Goal: Task Accomplishment & Management: Use online tool/utility

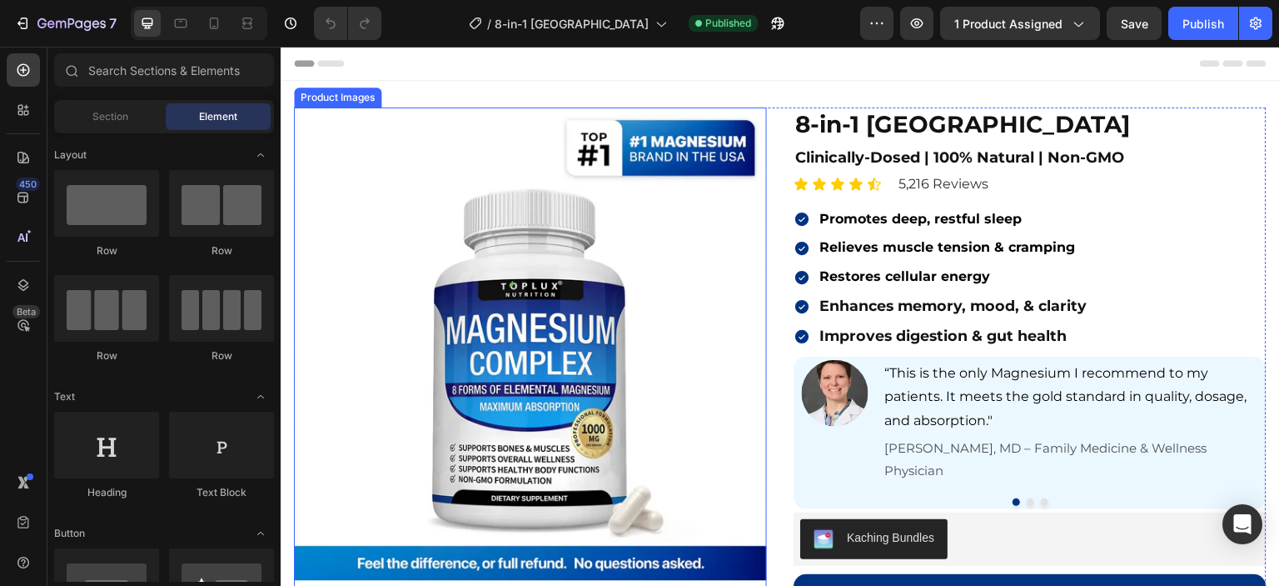
click at [658, 242] on img at bounding box center [530, 343] width 473 height 473
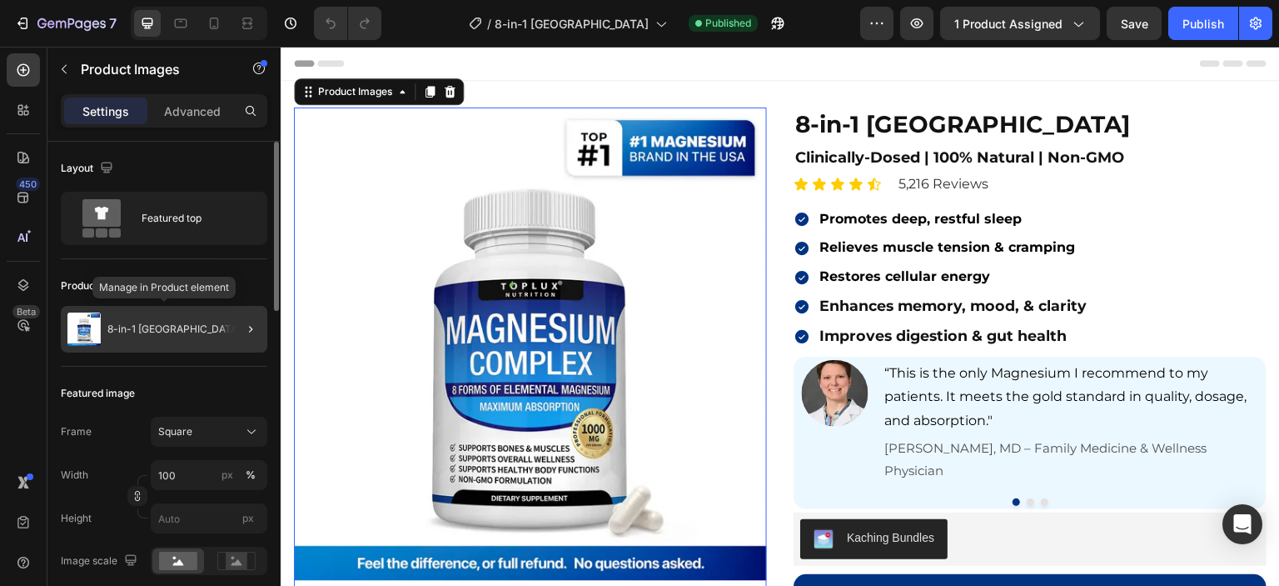
click at [157, 331] on p "8-in-1 [GEOGRAPHIC_DATA]" at bounding box center [173, 329] width 133 height 12
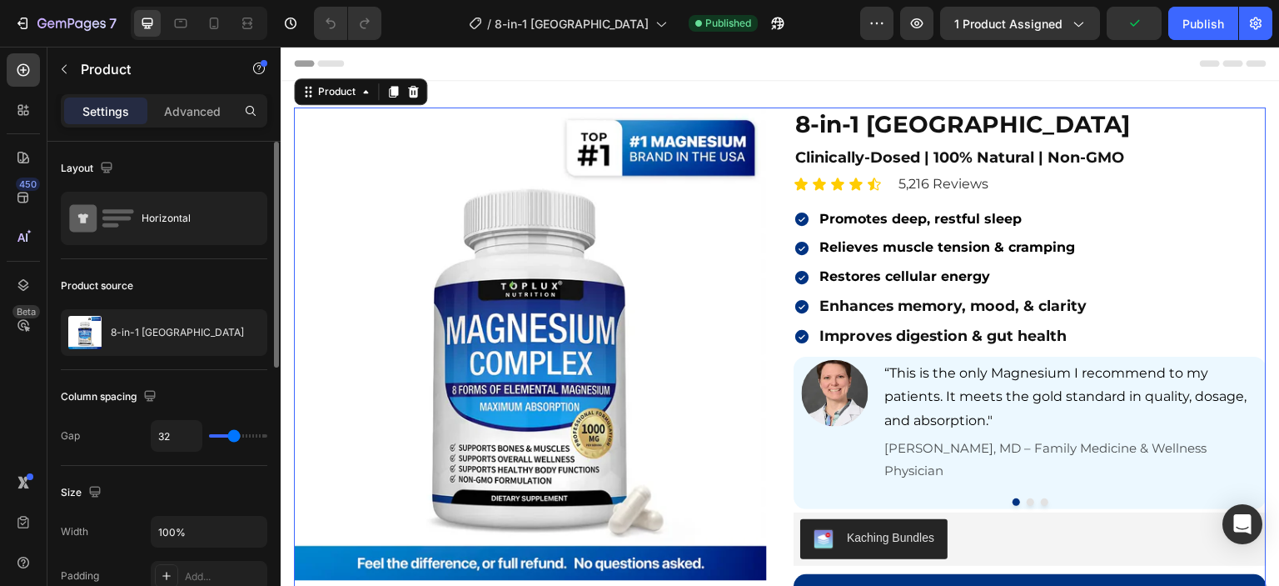
scroll to position [167, 0]
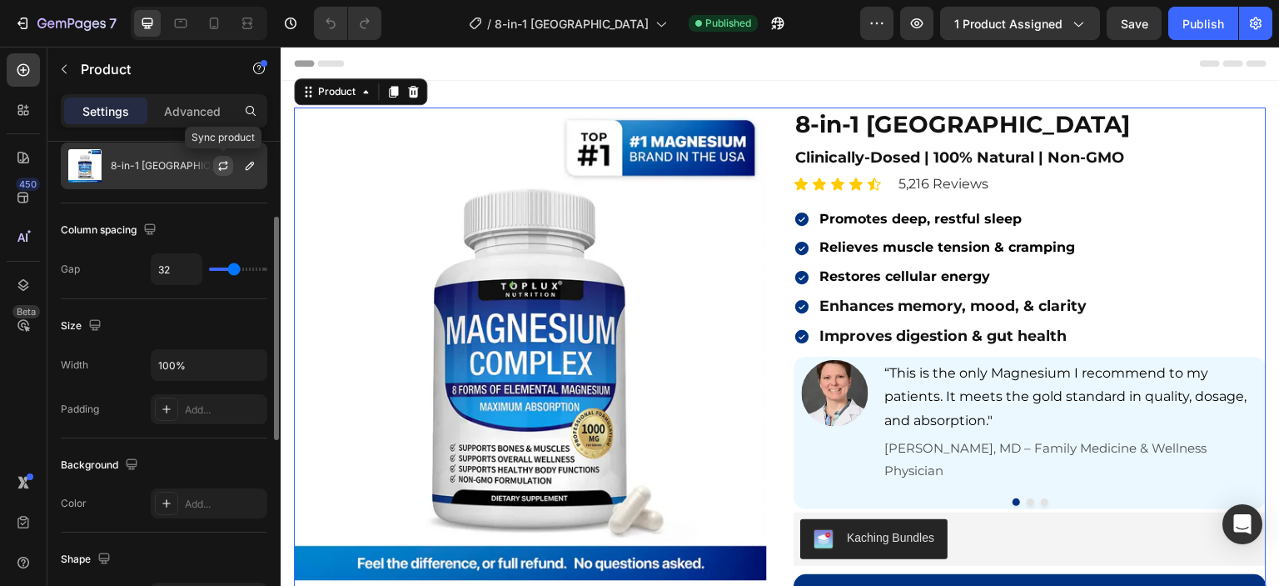
click at [227, 166] on icon "button" at bounding box center [223, 165] width 13 height 13
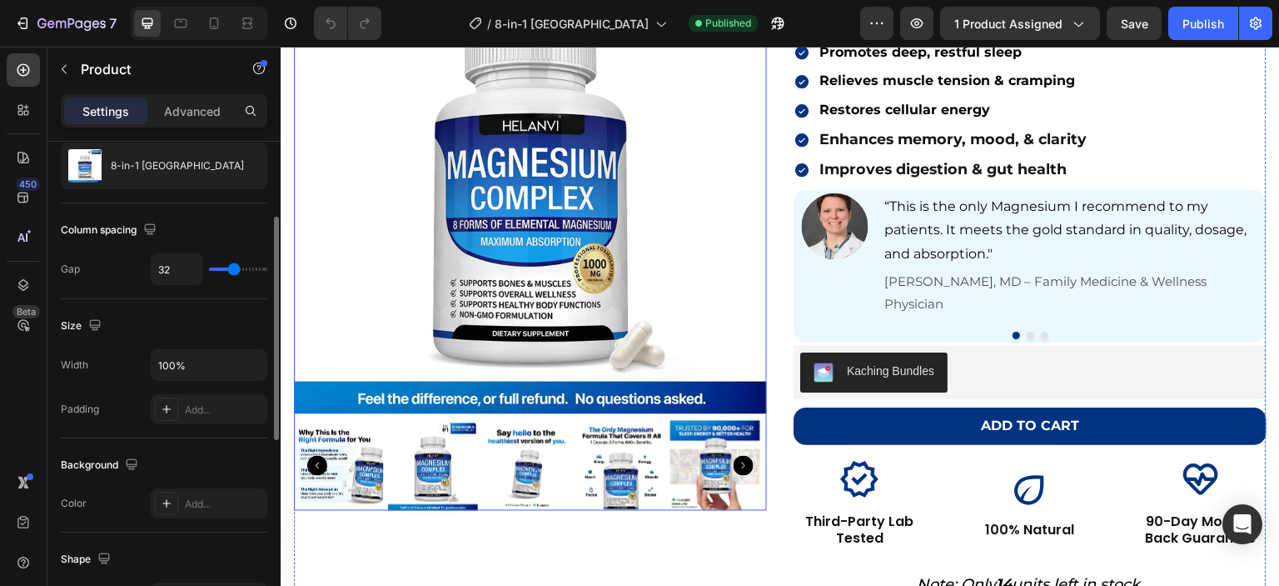
scroll to position [0, 0]
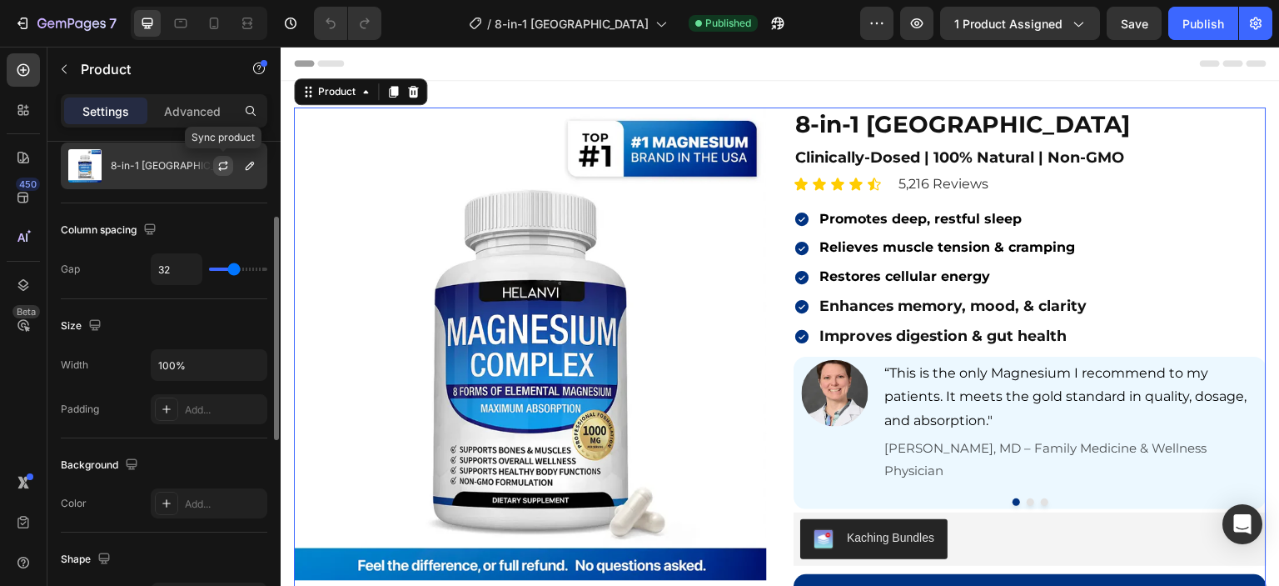
click at [227, 170] on icon "button" at bounding box center [223, 165] width 13 height 13
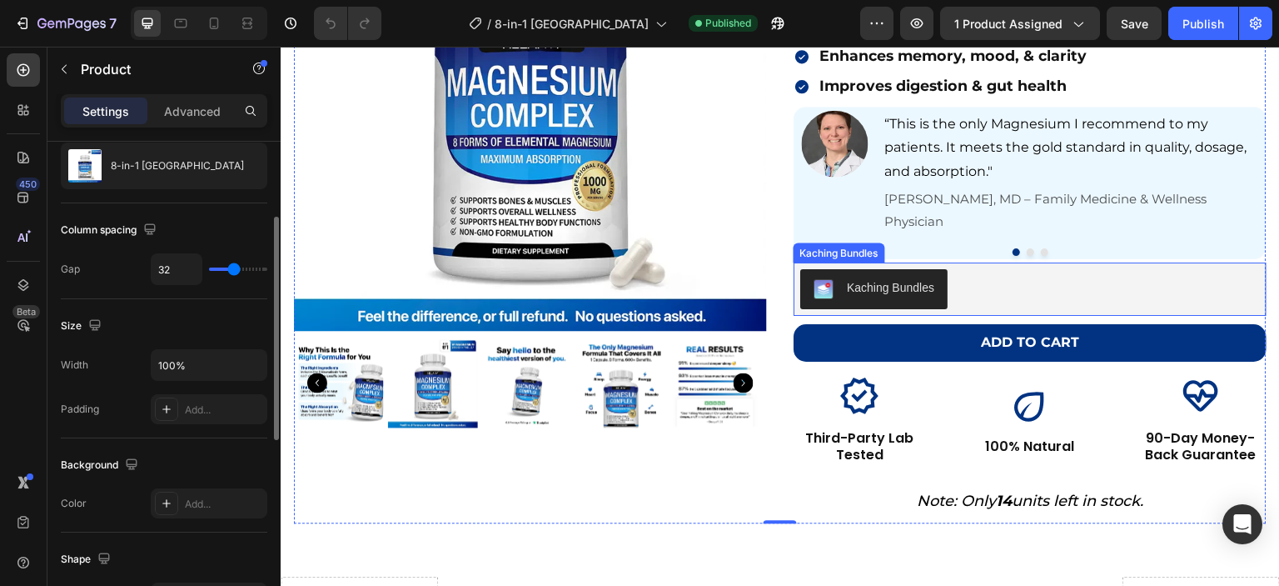
scroll to position [500, 0]
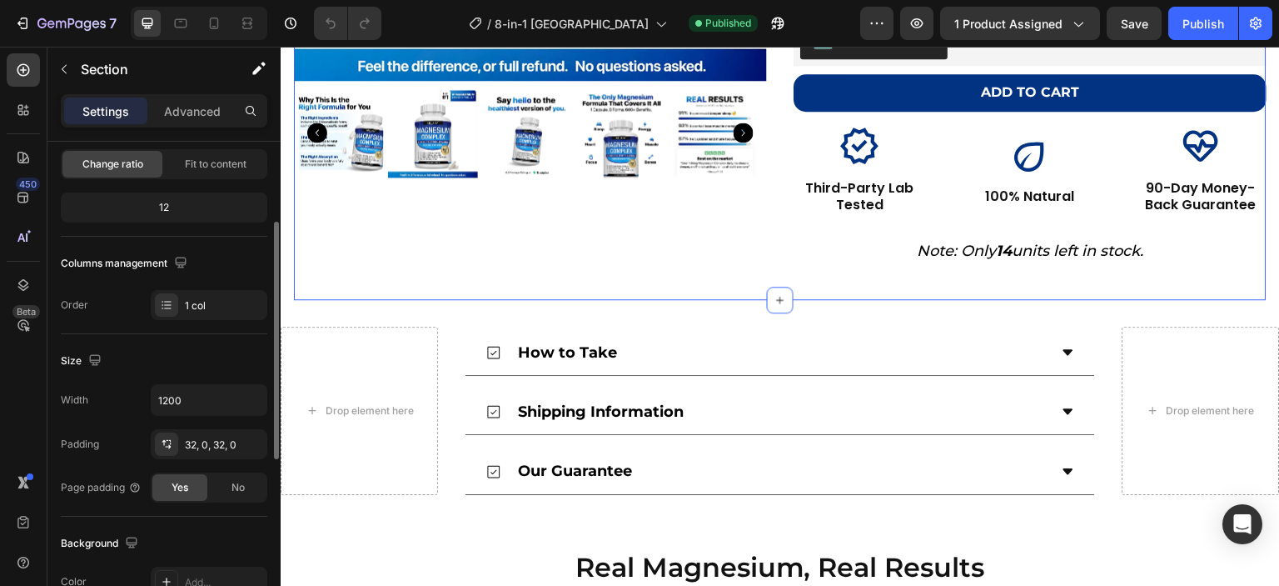
scroll to position [0, 0]
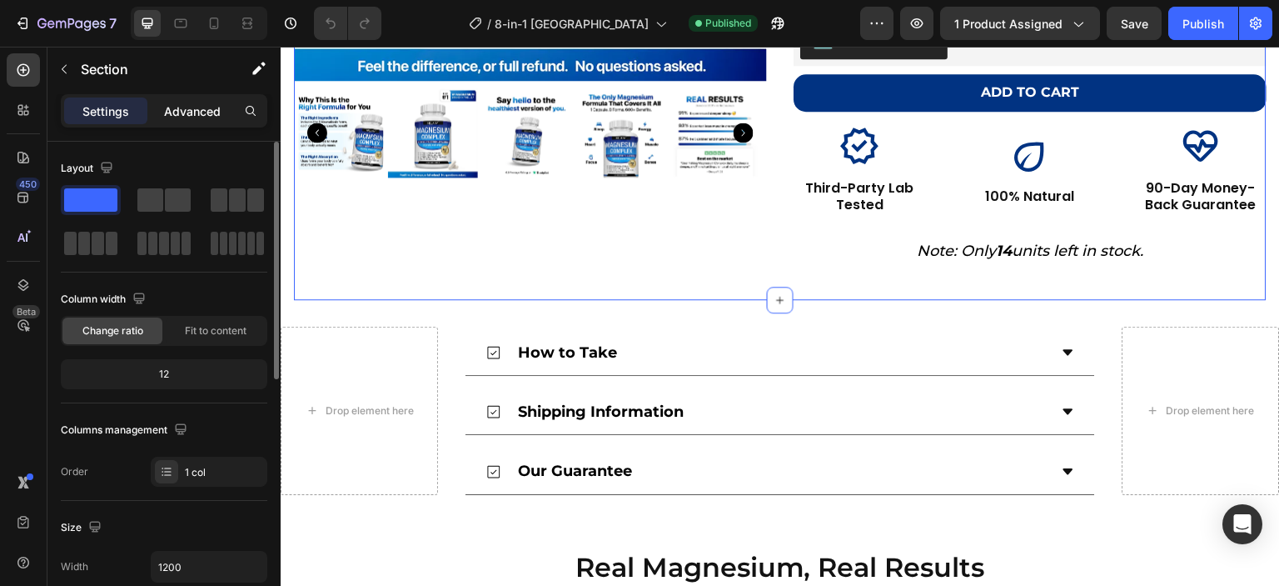
click at [170, 102] on p "Advanced" at bounding box center [192, 110] width 57 height 17
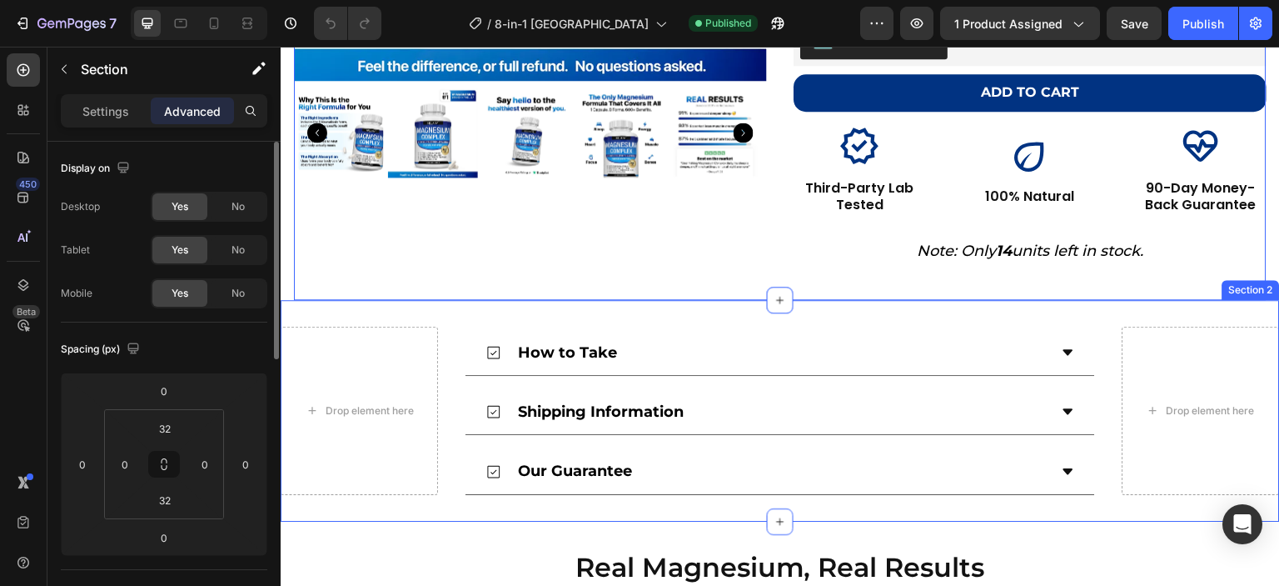
click at [688, 300] on div "Drop element here How to Take Shipping Information Our Guarantee Accordion Drop…" at bounding box center [781, 411] width 1000 height 222
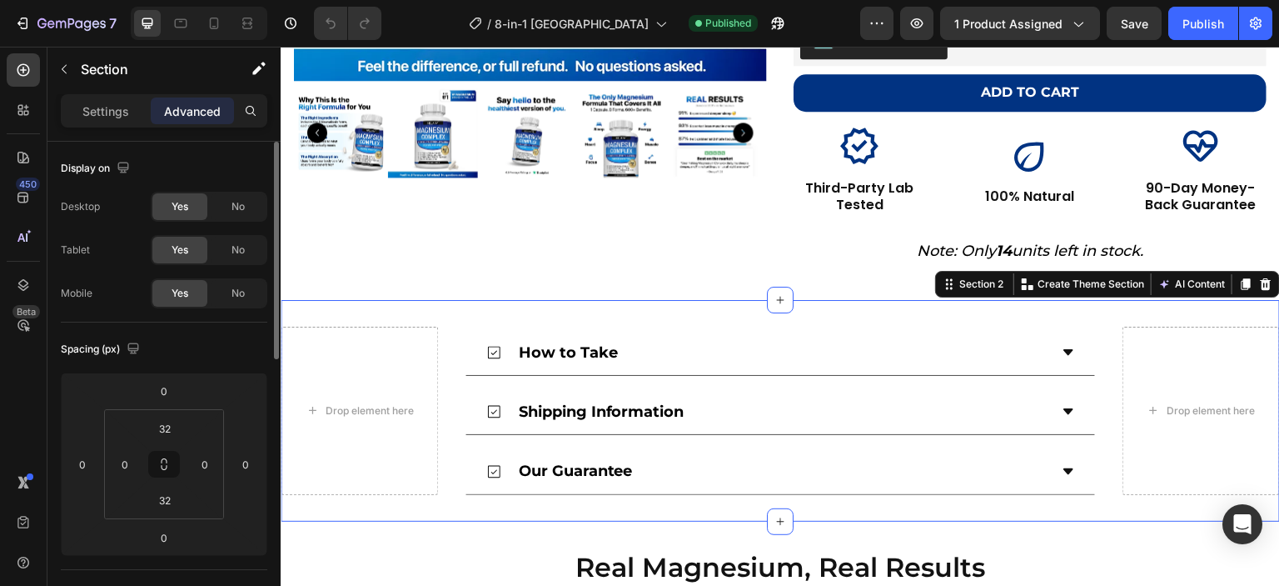
scroll to position [583, 0]
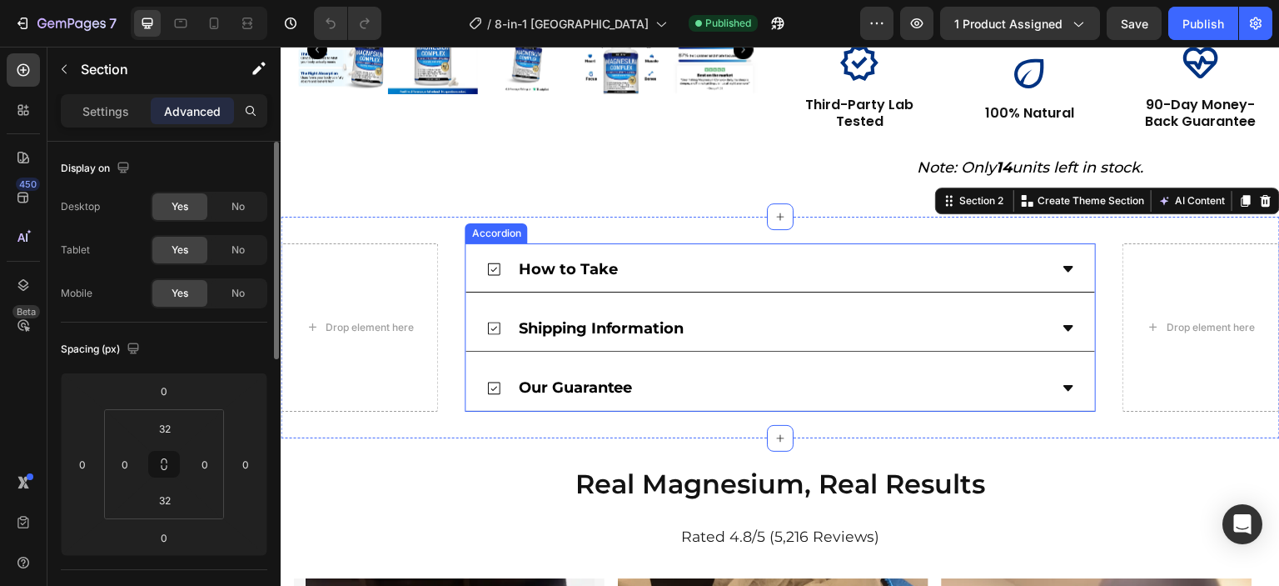
click at [718, 253] on div "How to Take" at bounding box center [767, 269] width 562 height 32
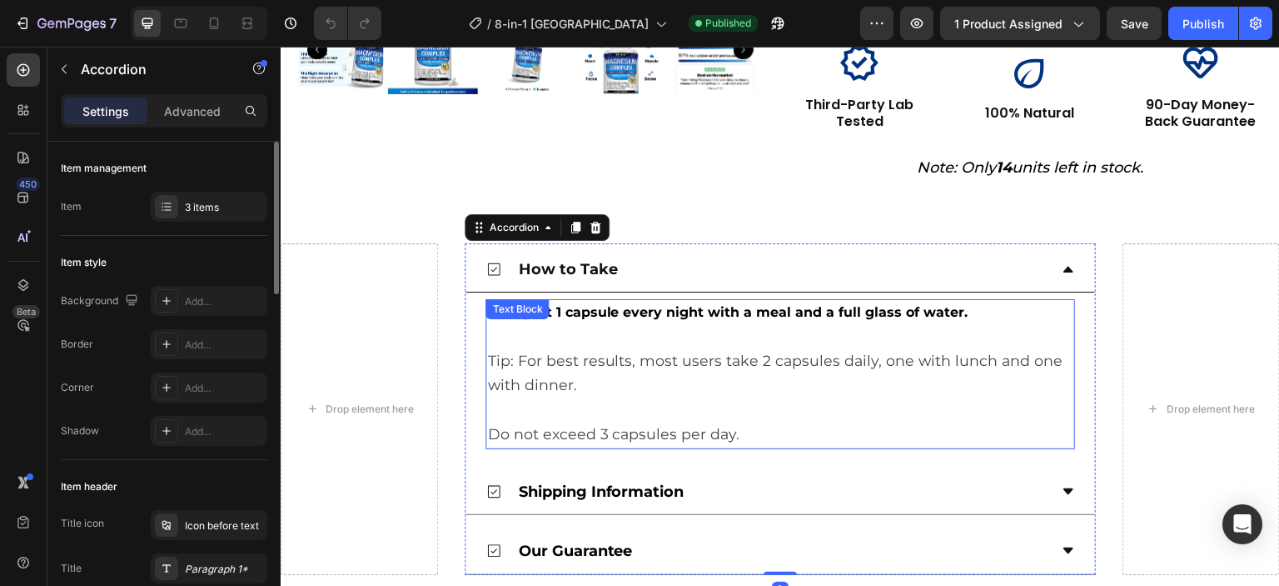
click at [614, 376] on p "Take just 1 capsule every night with a meal and a full glass of water. Tip: For…" at bounding box center [780, 374] width 586 height 147
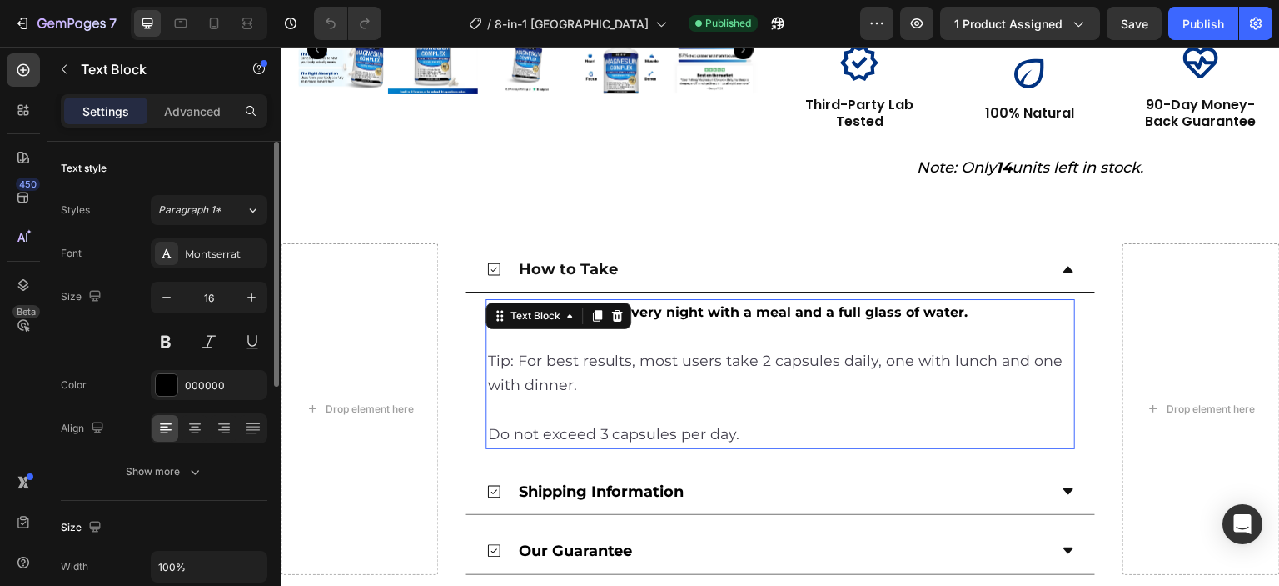
click at [564, 386] on p "Take just 1 capsule every night with a meal and a full glass of water. Tip: For…" at bounding box center [780, 374] width 586 height 147
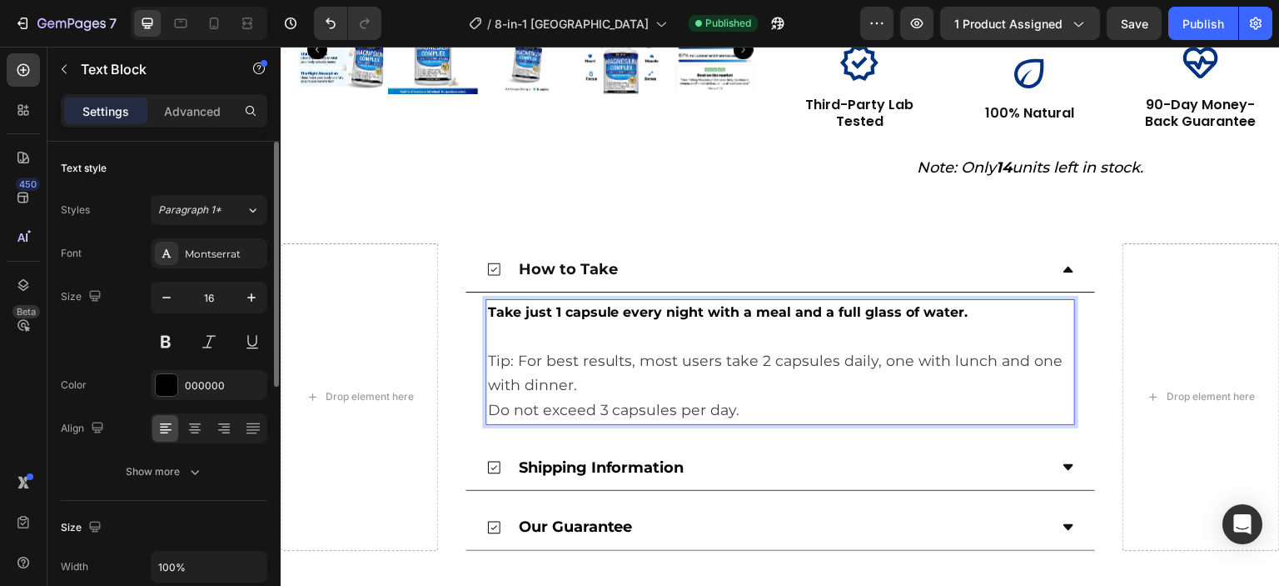
scroll to position [666, 0]
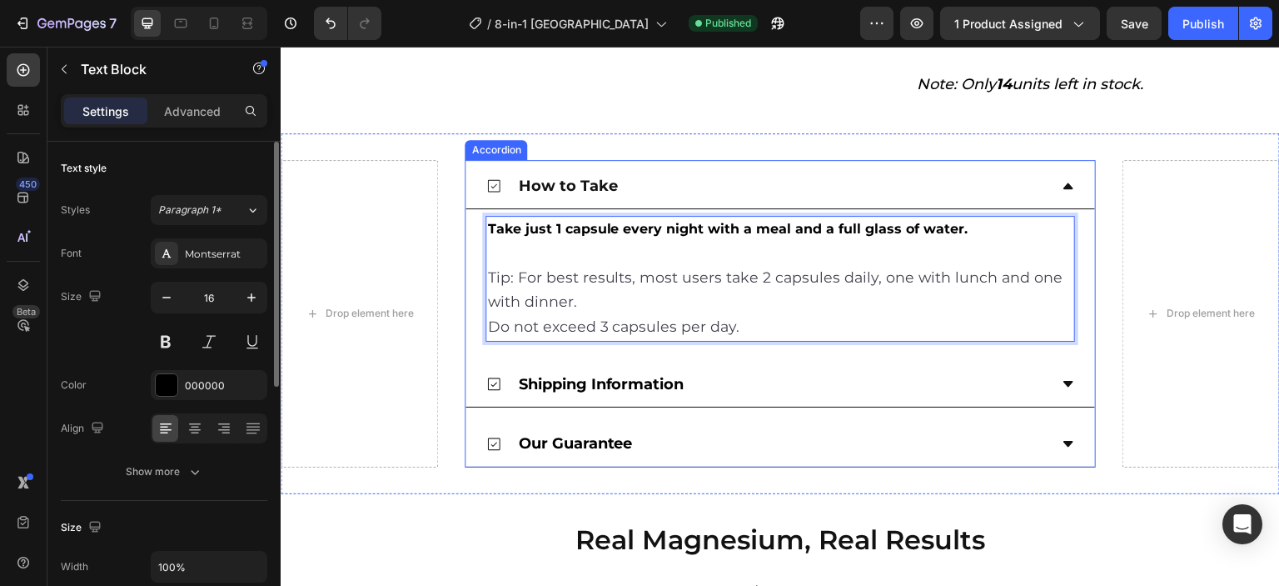
click at [778, 368] on div "Shipping Information" at bounding box center [767, 384] width 562 height 32
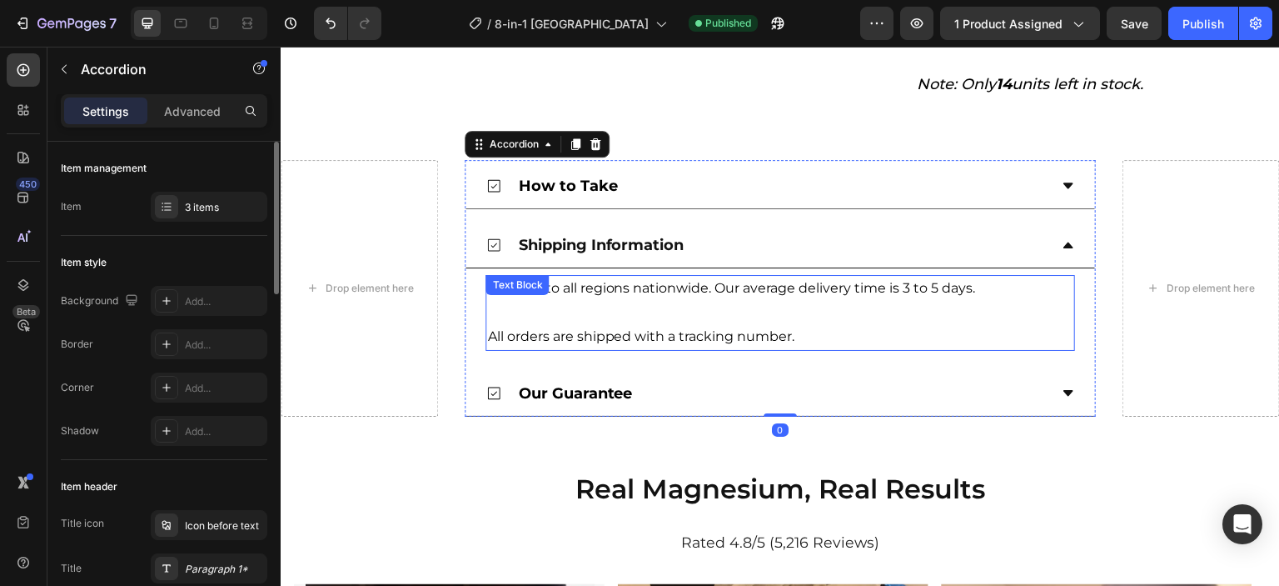
click at [538, 301] on p at bounding box center [780, 313] width 586 height 24
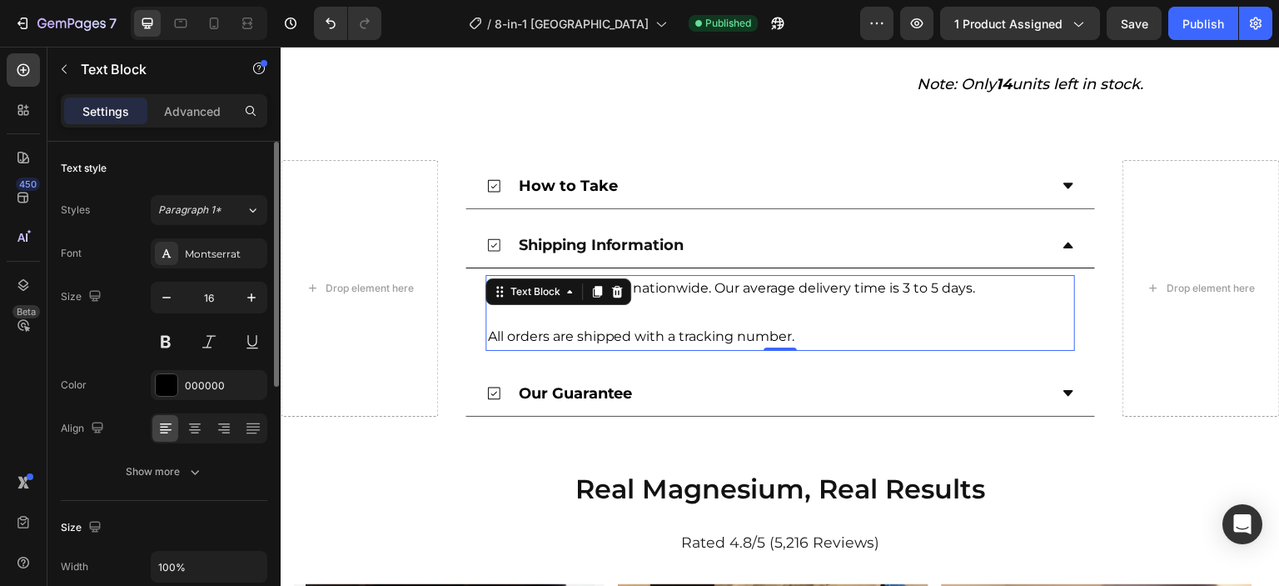
click at [655, 301] on p at bounding box center [780, 313] width 586 height 24
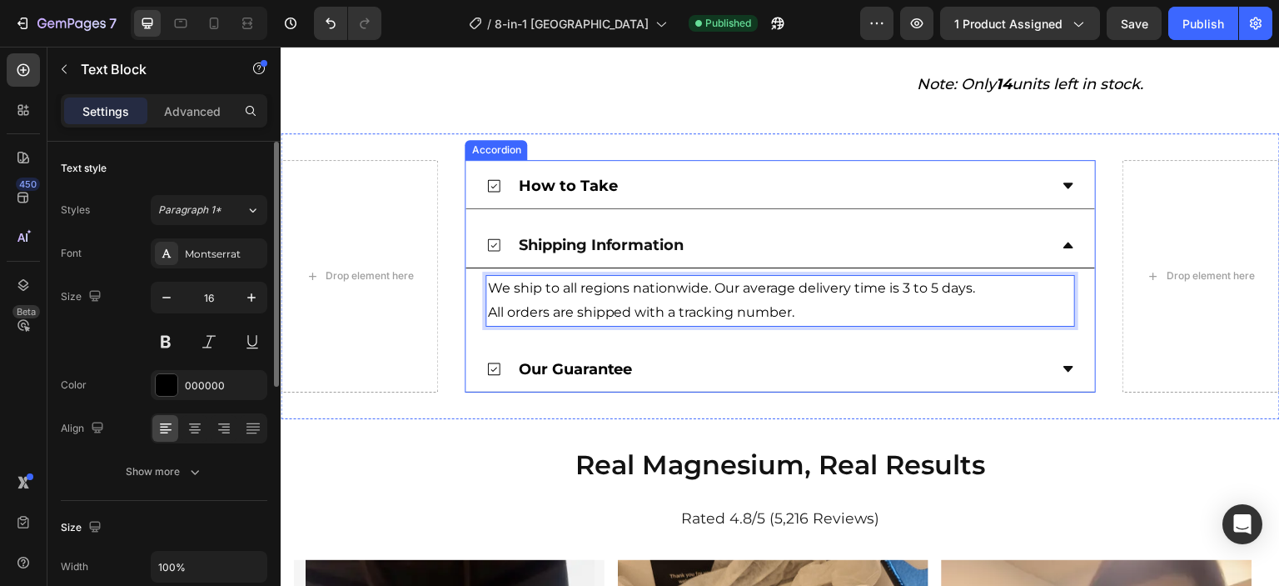
click at [727, 353] on div "Our Guarantee" at bounding box center [767, 369] width 562 height 32
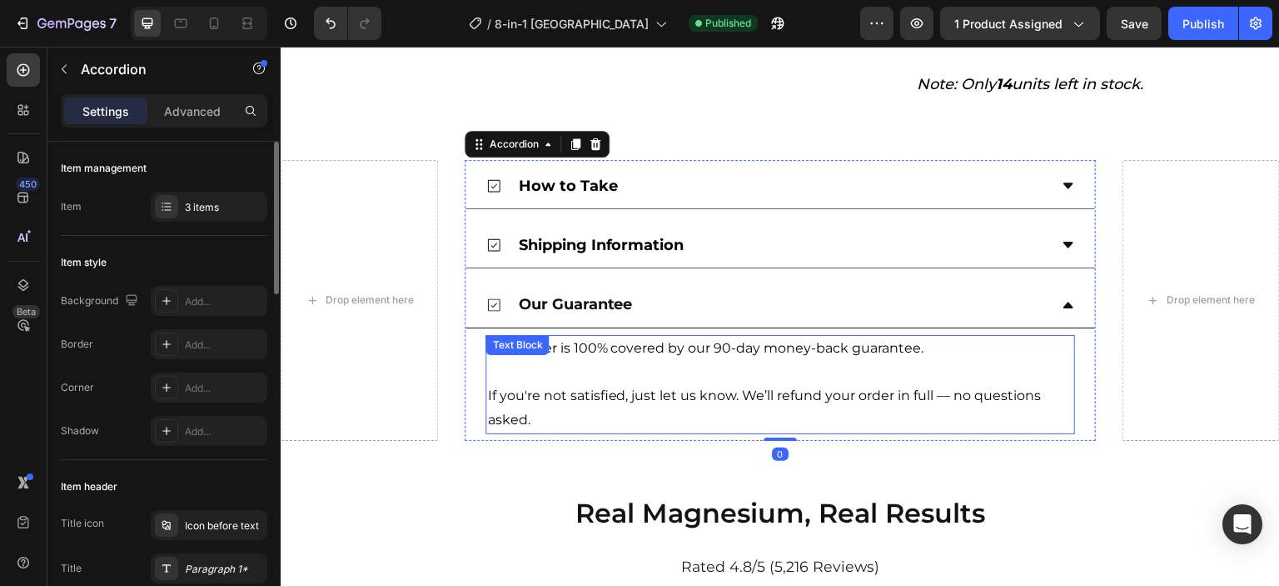
click at [591, 361] on p at bounding box center [780, 373] width 586 height 24
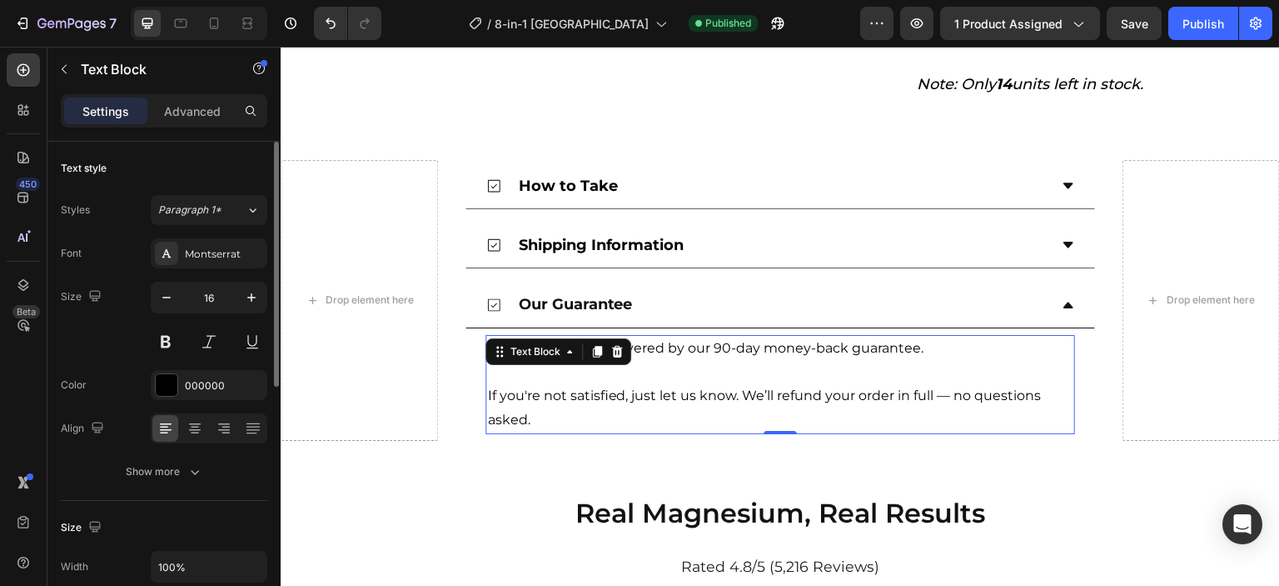
click at [591, 361] on p at bounding box center [780, 373] width 586 height 24
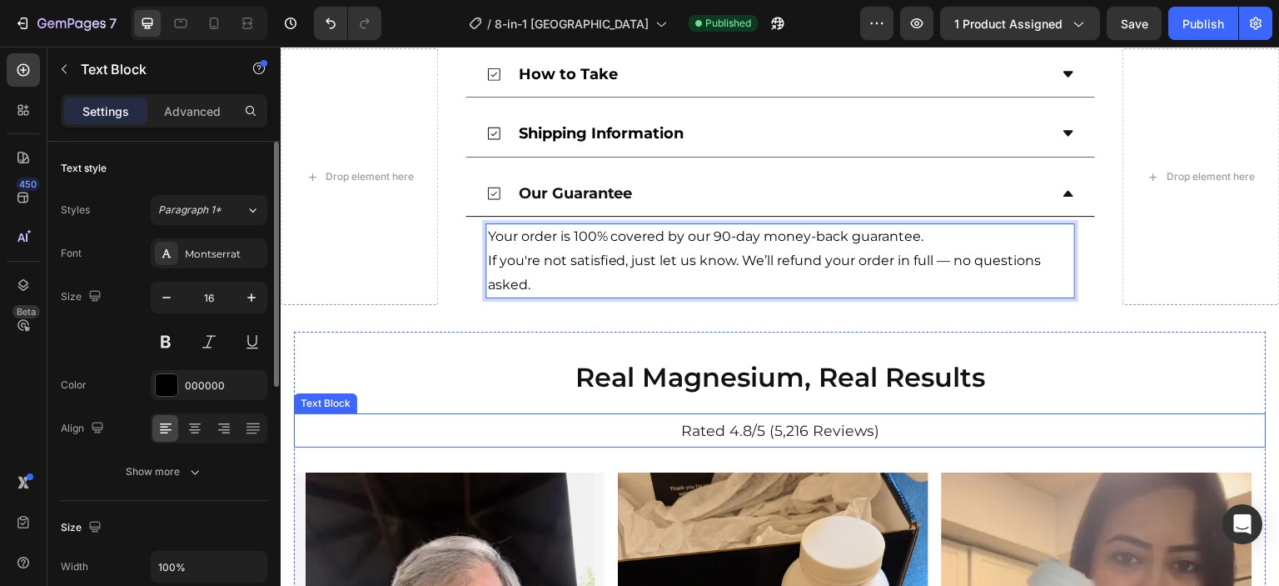
scroll to position [833, 0]
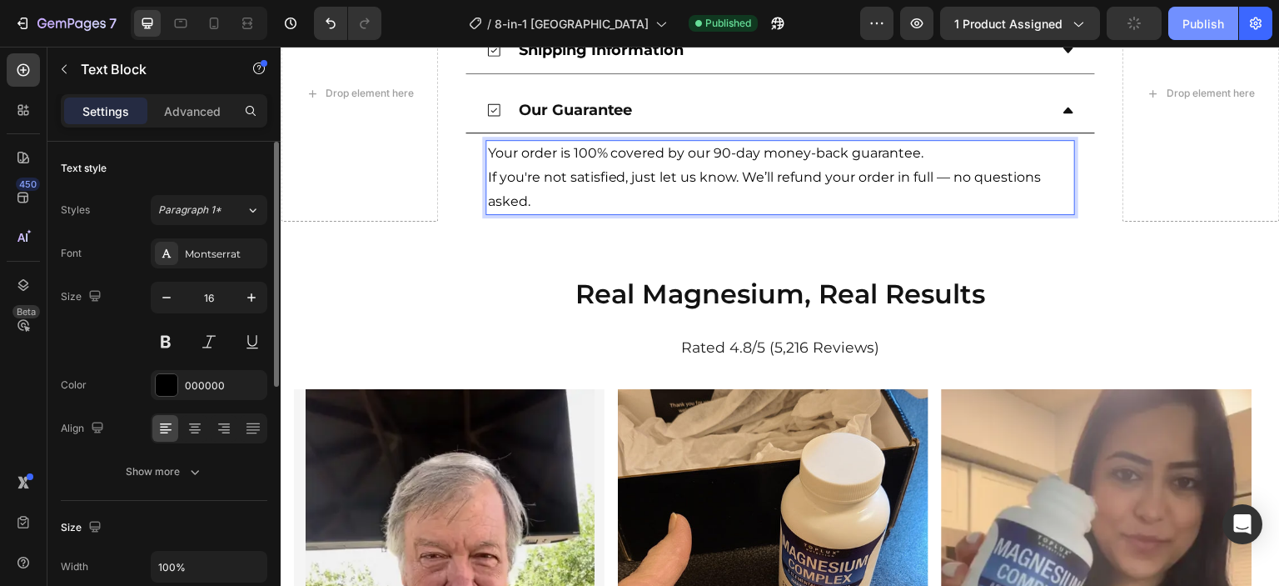
click at [1204, 29] on div "Publish" at bounding box center [1204, 23] width 42 height 17
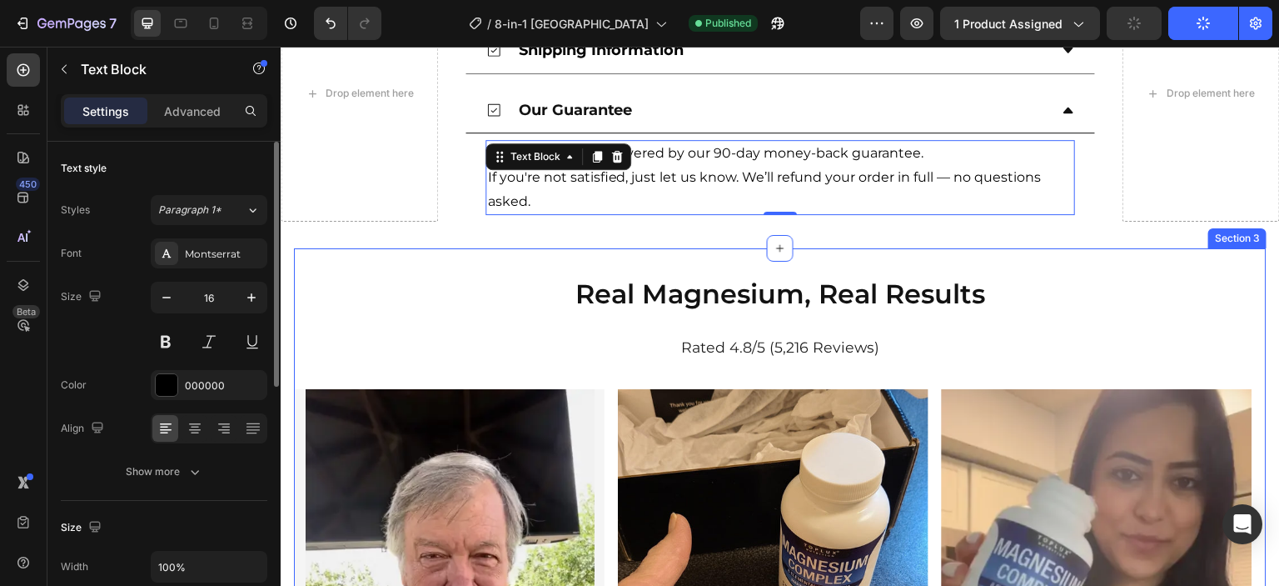
scroll to position [1000, 0]
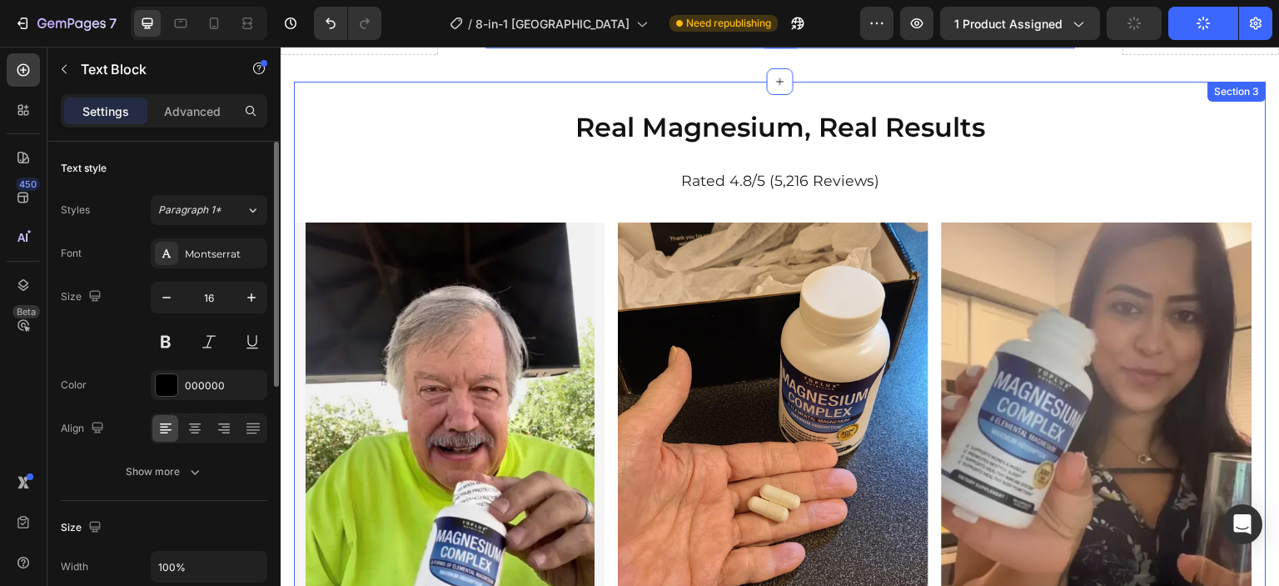
click at [628, 101] on div "Real Magnesium, Real Results Heading Rated 4.8/5 (5,216 Reviews) Text Block Ima…" at bounding box center [780, 540] width 973 height 916
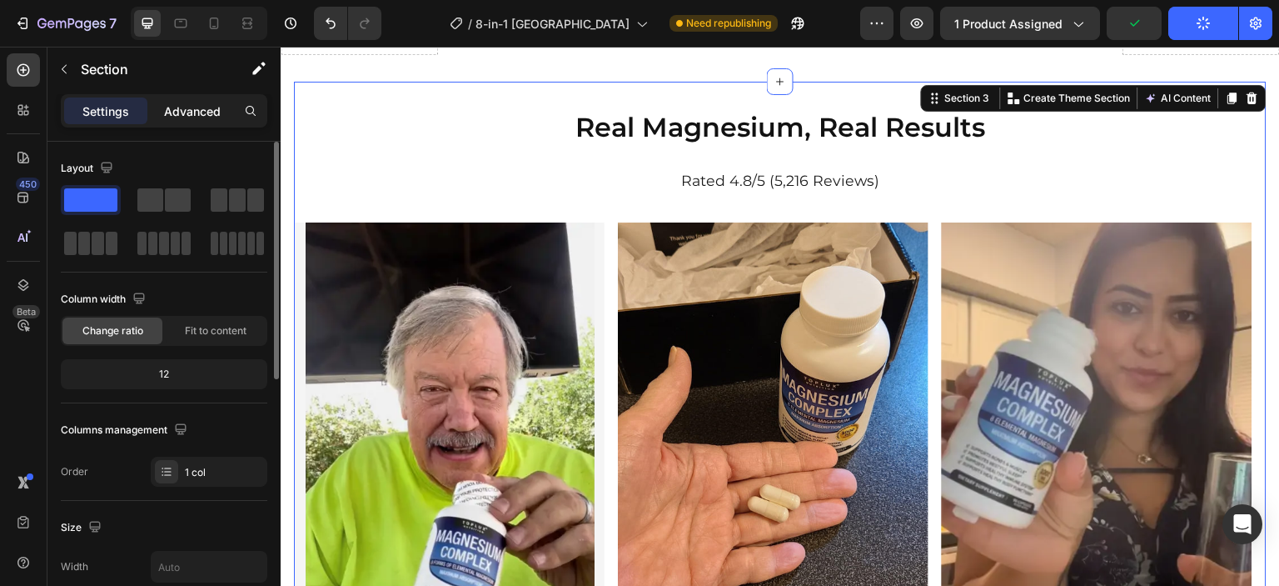
click at [193, 110] on p "Advanced" at bounding box center [192, 110] width 57 height 17
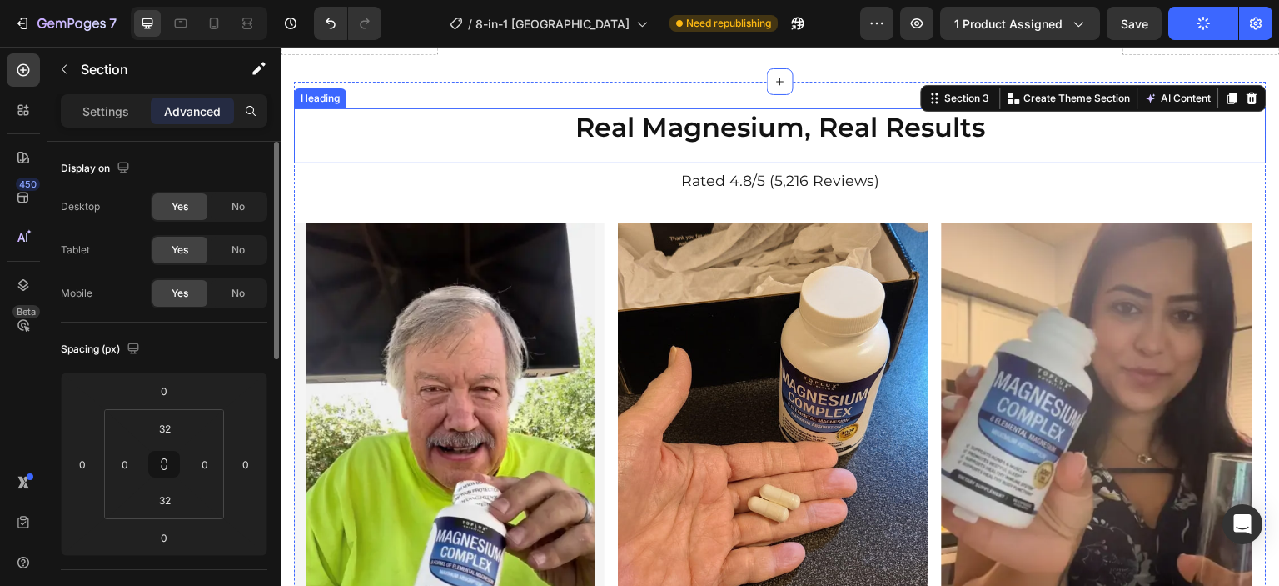
click at [441, 142] on h2 "Real Magnesium, Real Results" at bounding box center [780, 127] width 973 height 38
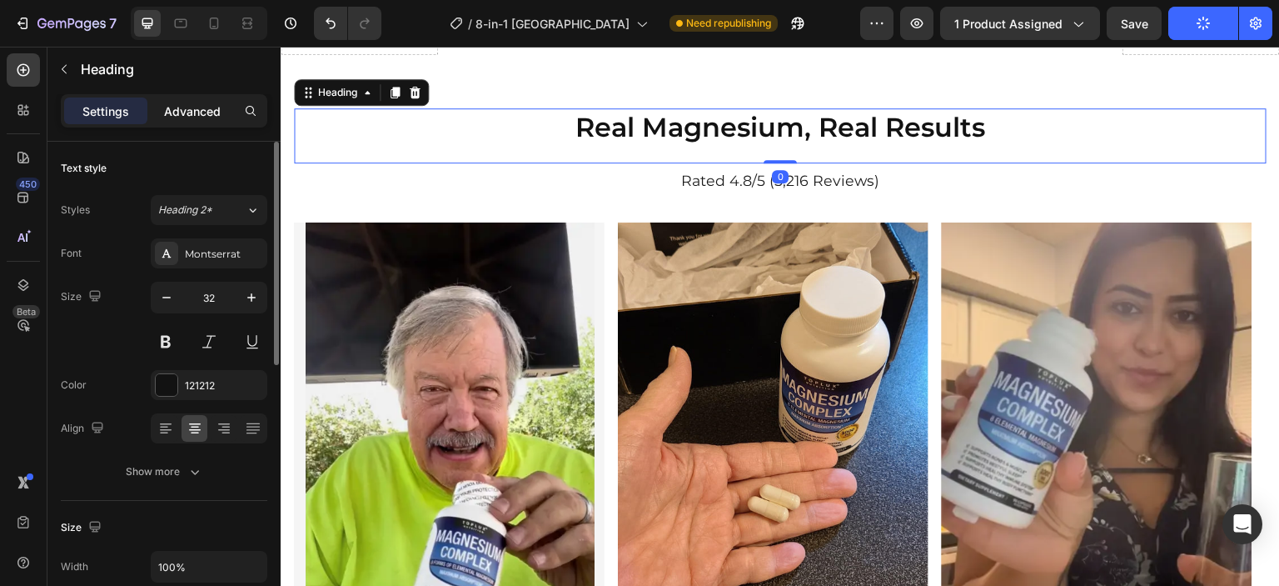
click at [194, 112] on p "Advanced" at bounding box center [192, 110] width 57 height 17
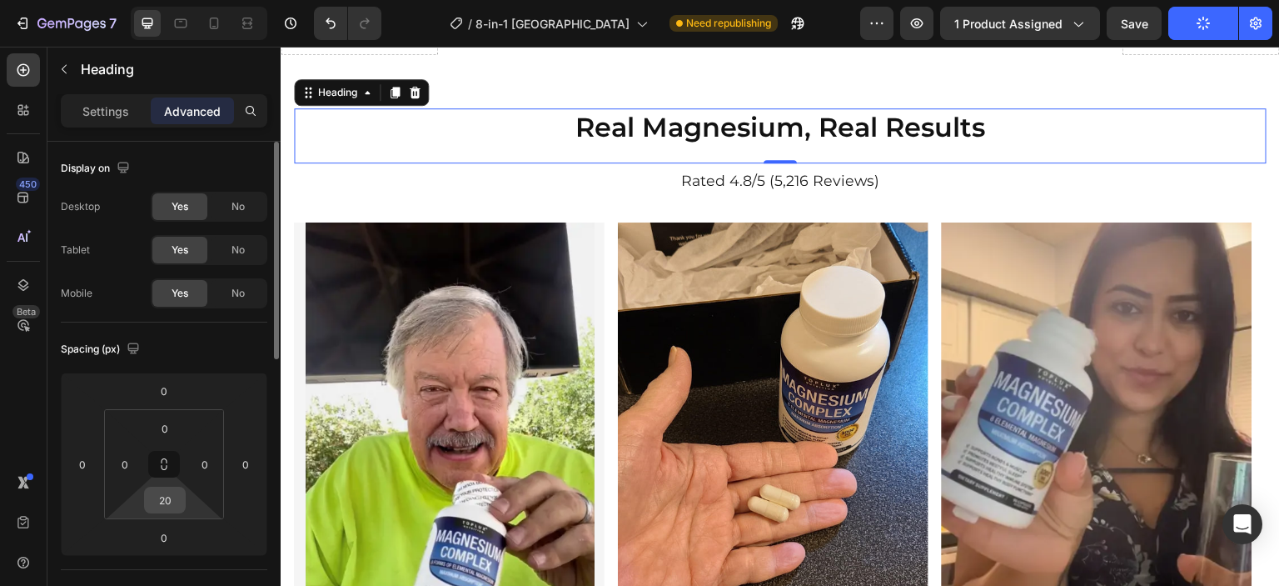
click at [168, 490] on input "20" at bounding box center [164, 499] width 33 height 25
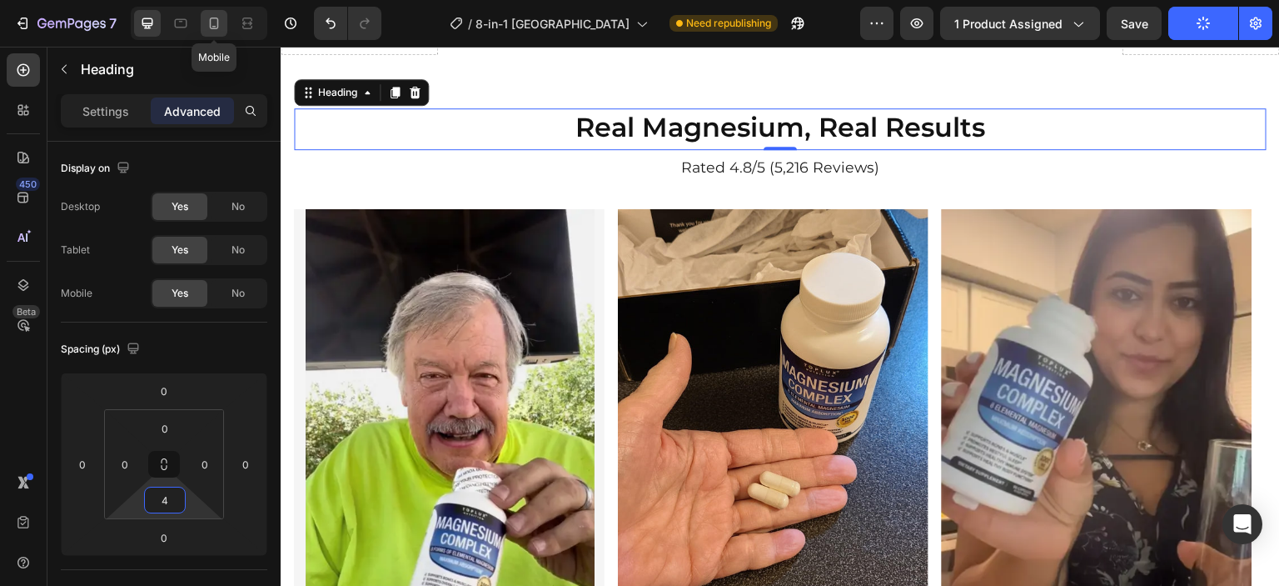
type input "4"
click at [206, 29] on icon at bounding box center [214, 23] width 17 height 17
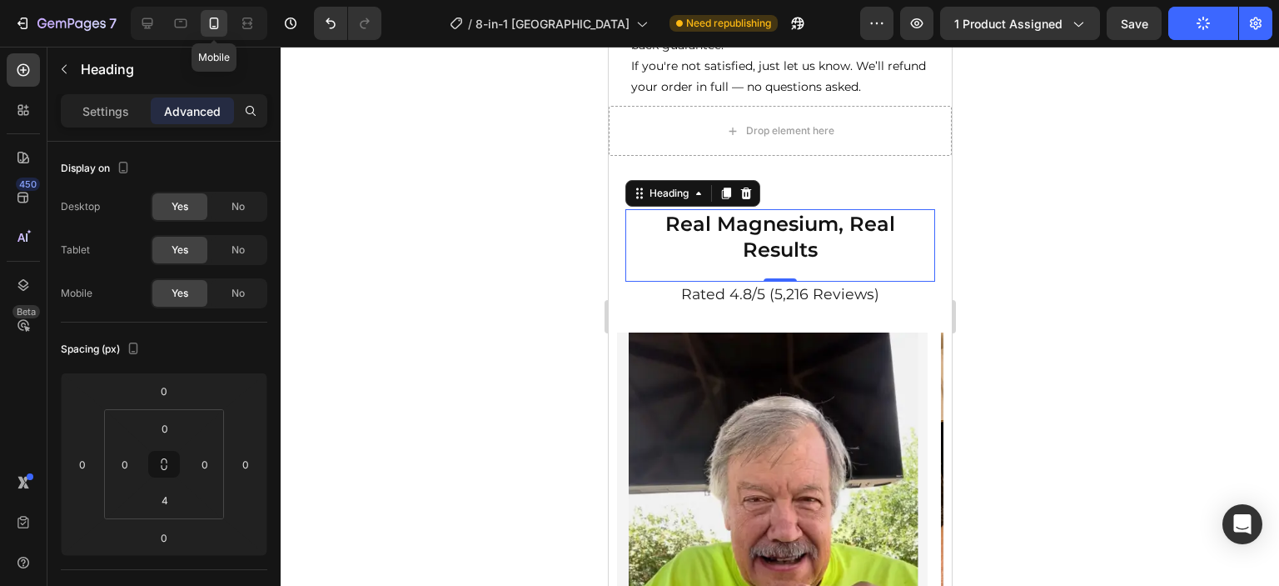
type input "20"
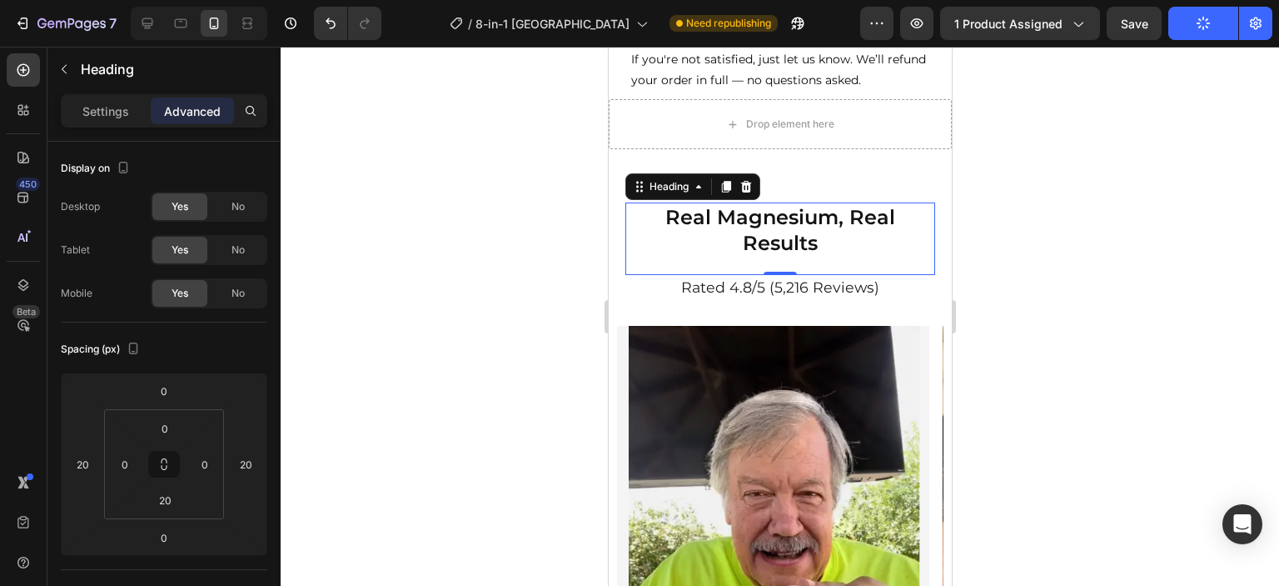
scroll to position [1102, 0]
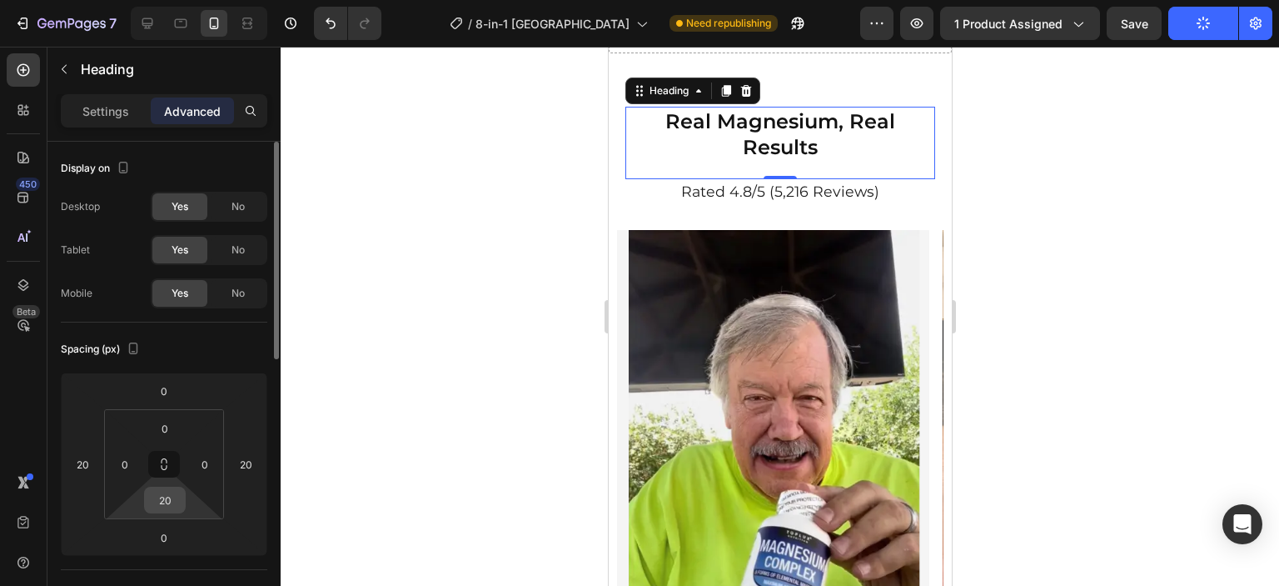
click at [166, 143] on body "7 Version history / 8-in-1 Magnesium Complex Need republishing Preview 1 produc…" at bounding box center [639, 71] width 1279 height 143
click at [166, 496] on input "20" at bounding box center [164, 499] width 33 height 25
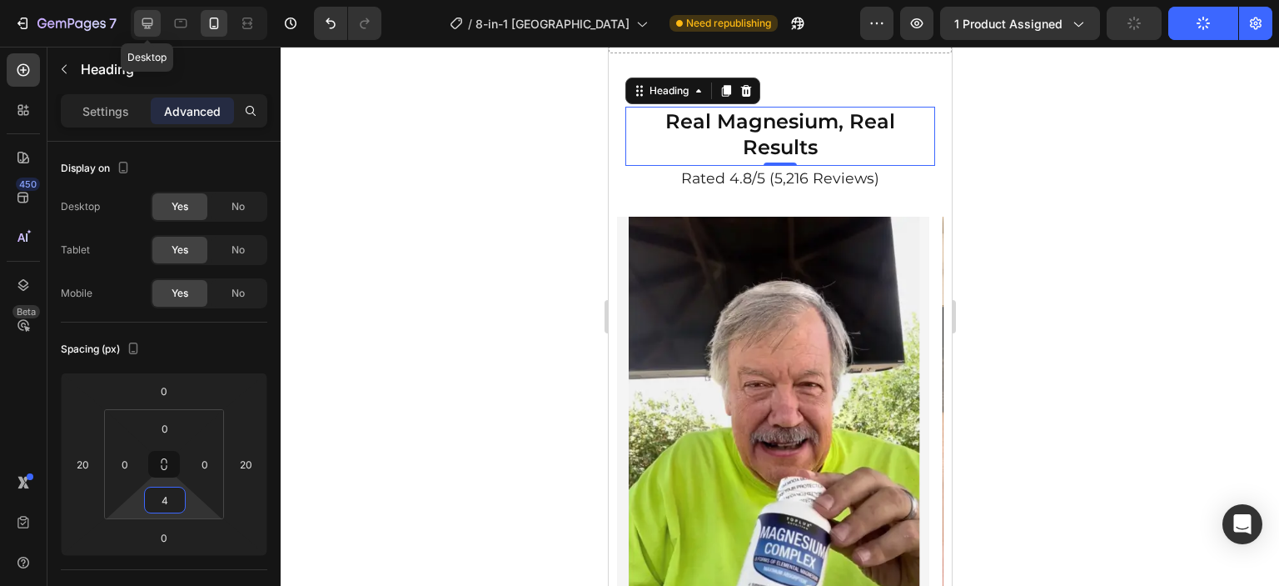
type input "4"
click at [154, 17] on icon at bounding box center [147, 23] width 17 height 17
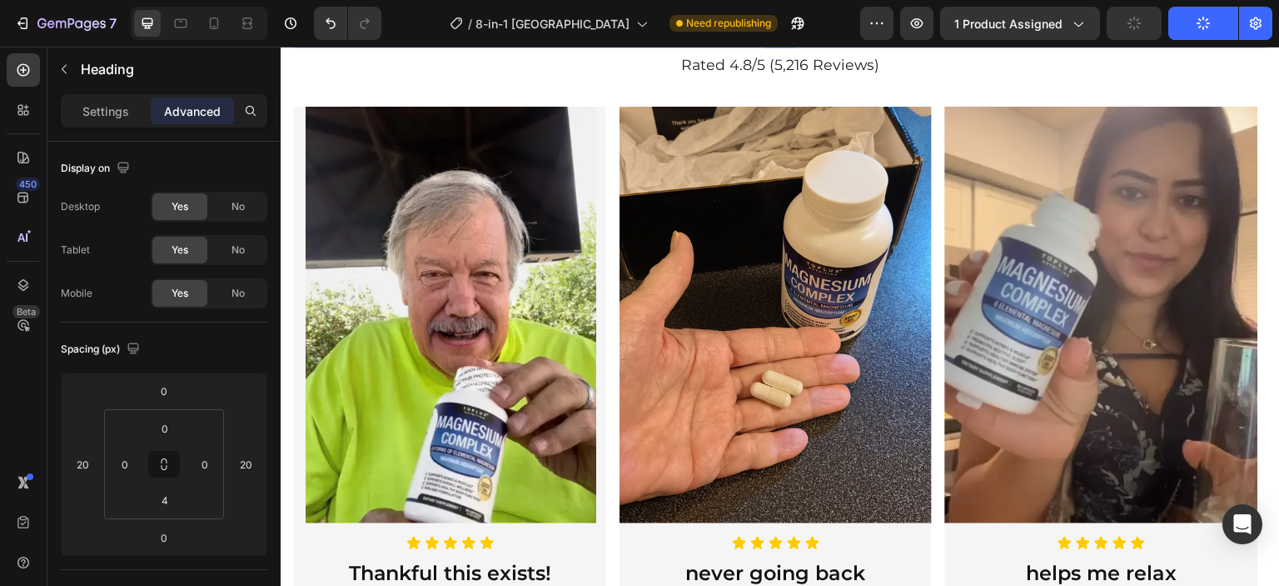
type input "0"
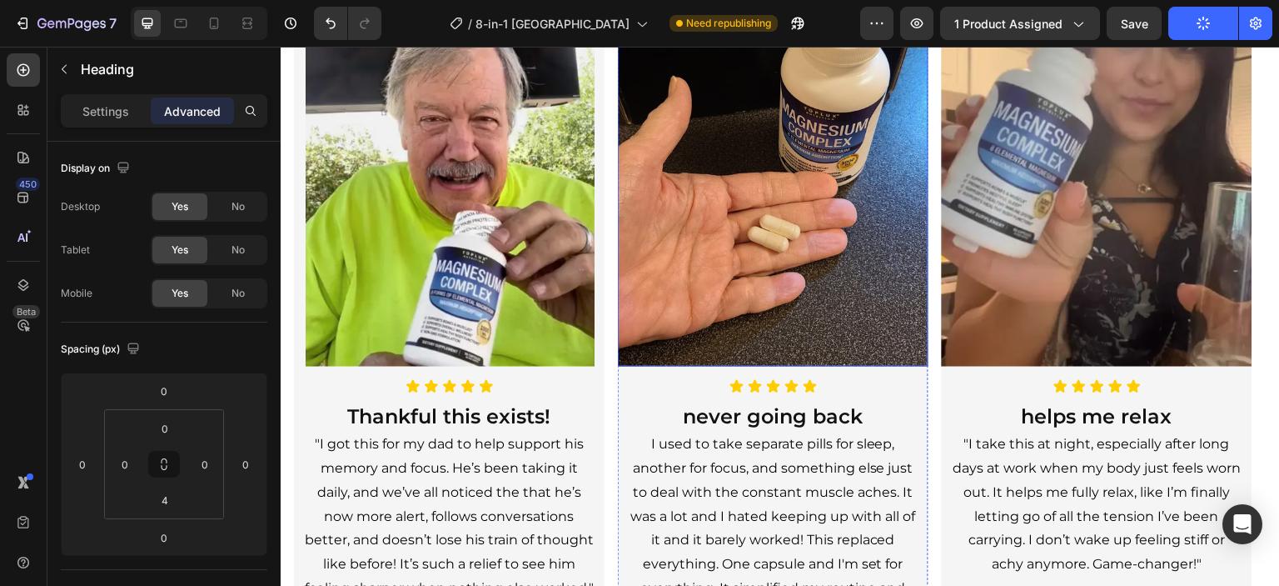
scroll to position [1001, 0]
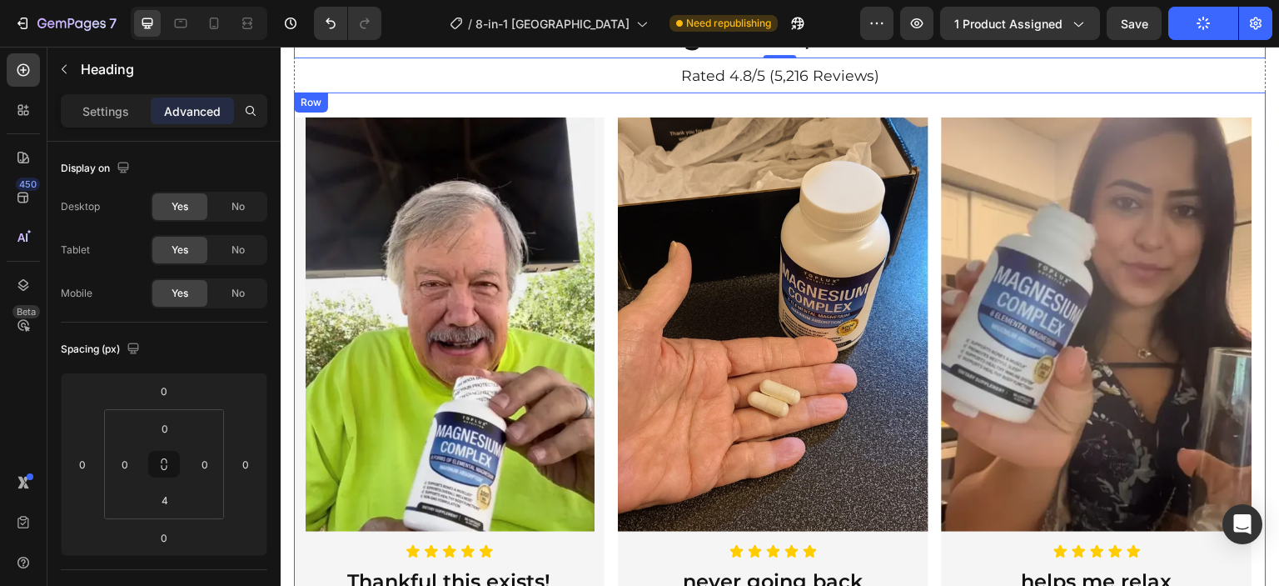
click at [564, 99] on div "Image Icon Icon Icon Icon Icon Icon List Row Thankful this exists! Heading "I g…" at bounding box center [780, 479] width 973 height 774
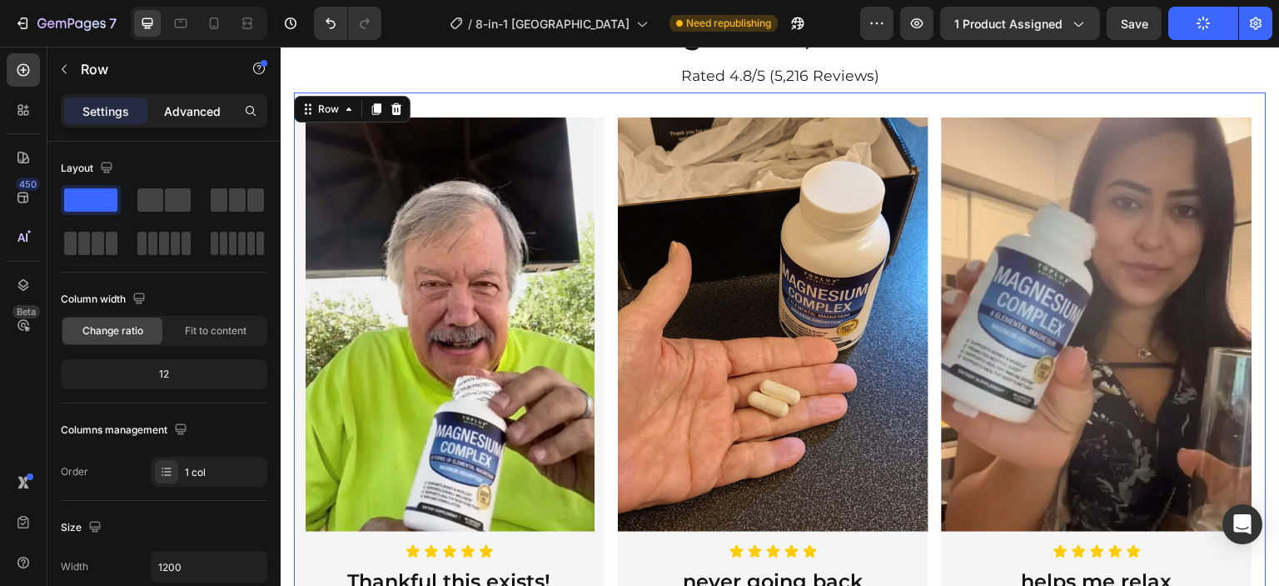
click at [186, 117] on p "Advanced" at bounding box center [192, 110] width 57 height 17
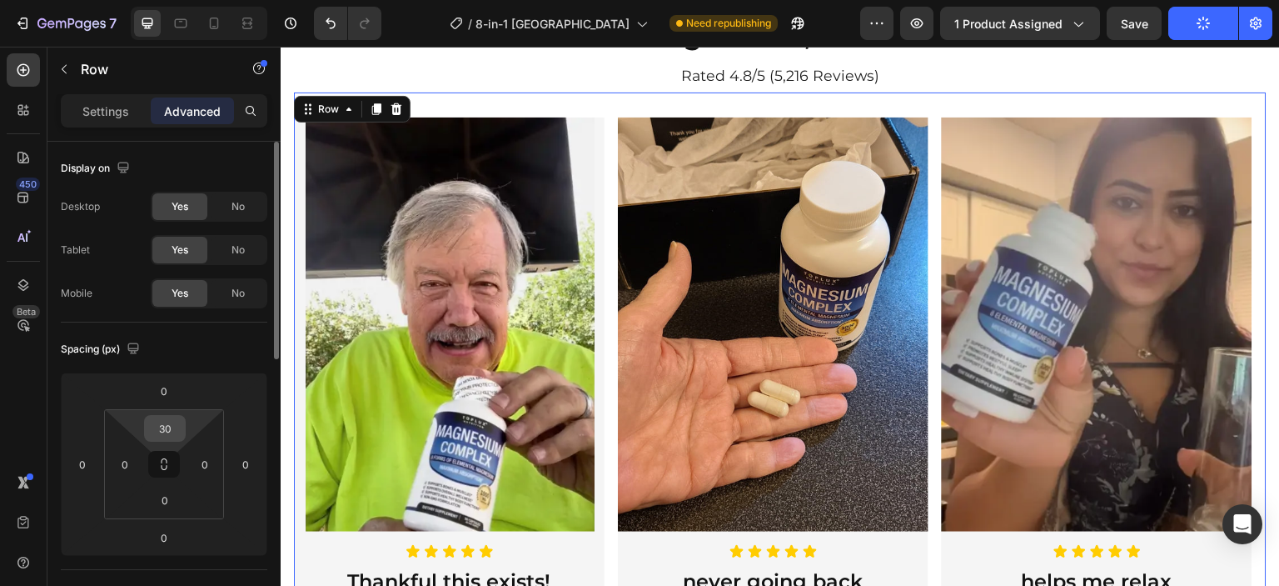
click at [172, 433] on input "30" at bounding box center [164, 428] width 33 height 25
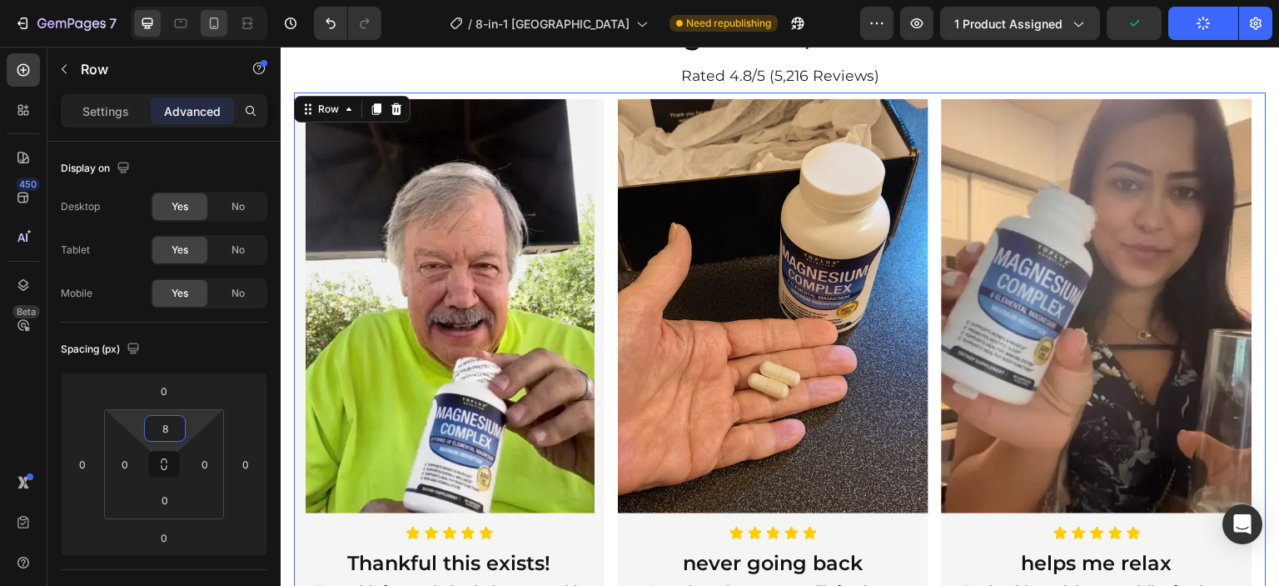
click at [207, 25] on icon at bounding box center [214, 23] width 17 height 17
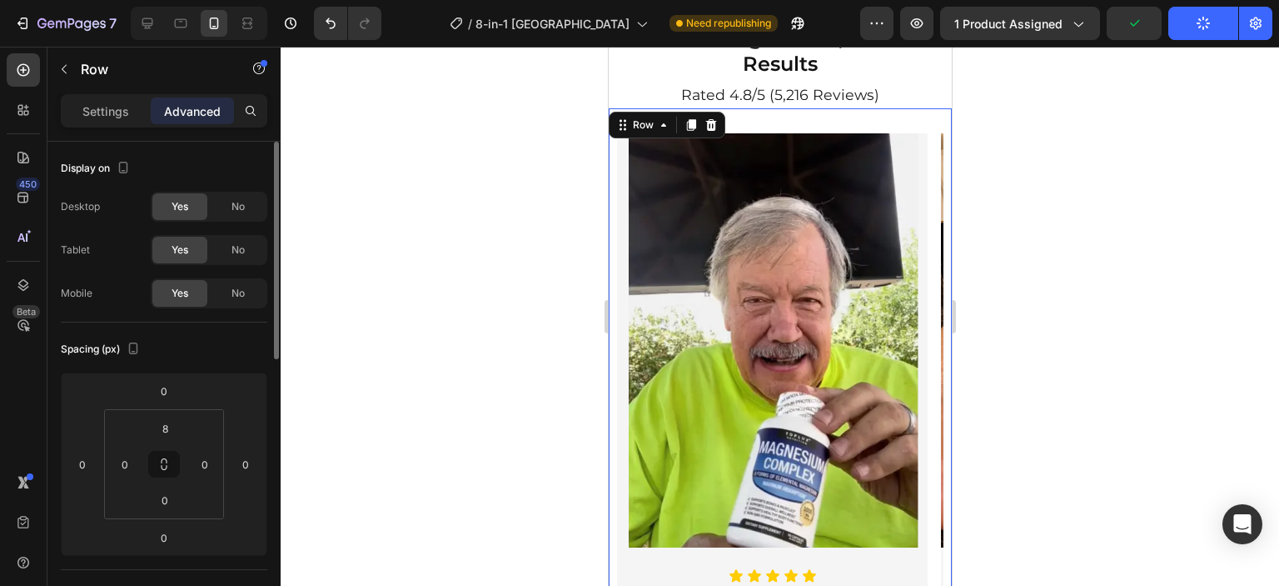
type input "30"
type input "10"
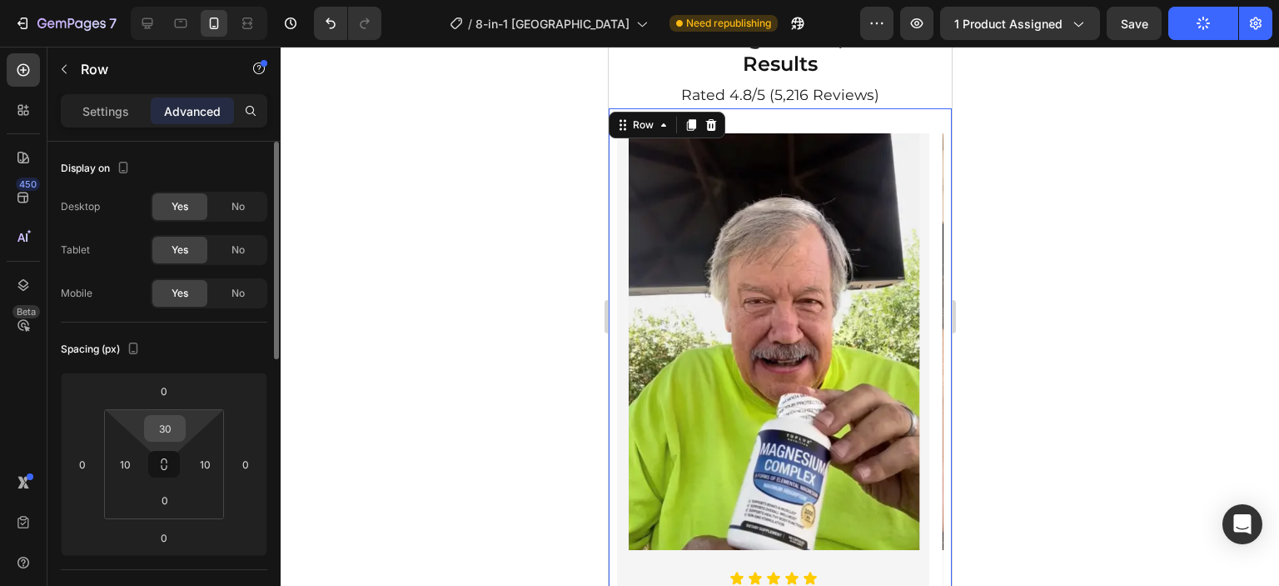
scroll to position [1003, 0]
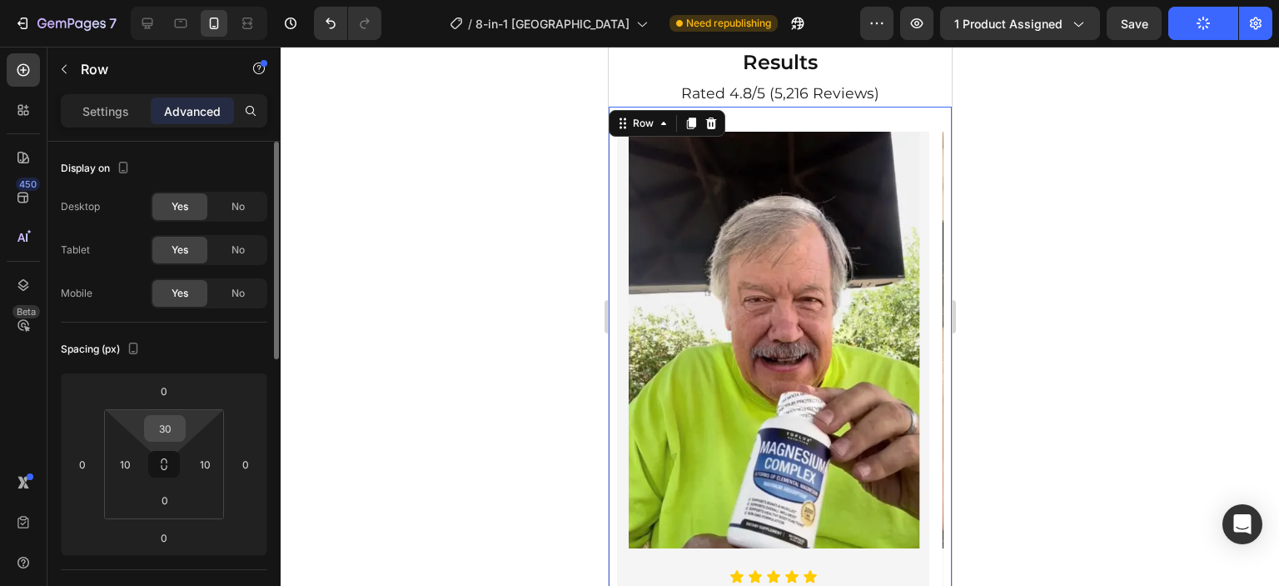
click at [163, 429] on input "30" at bounding box center [164, 428] width 33 height 25
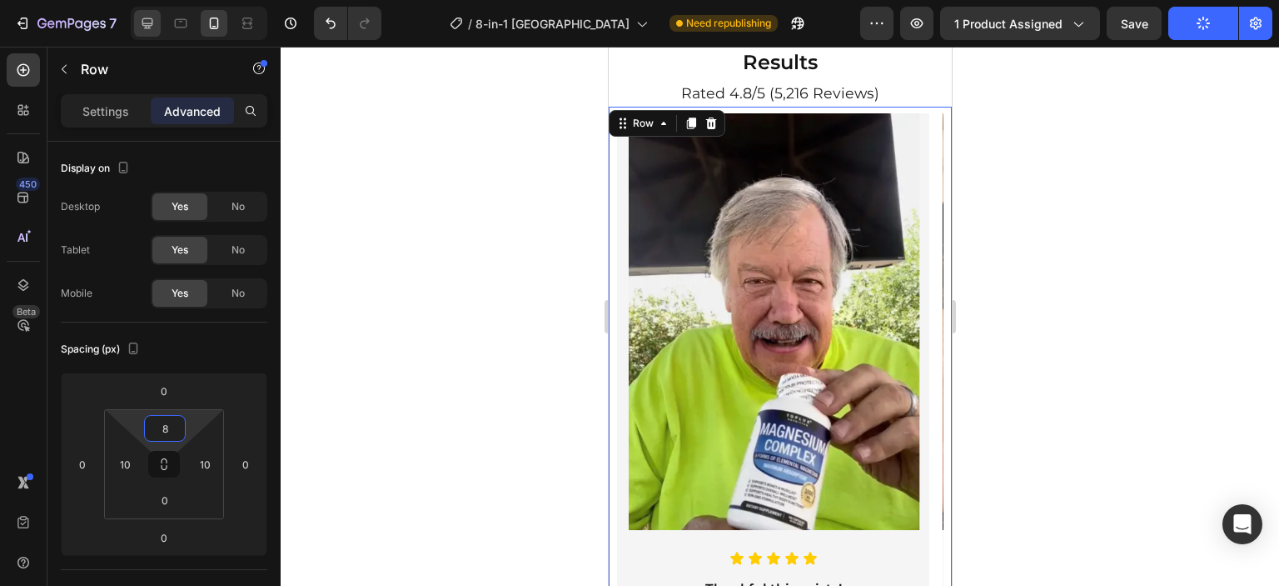
type input "8"
click at [156, 21] on div at bounding box center [147, 23] width 27 height 27
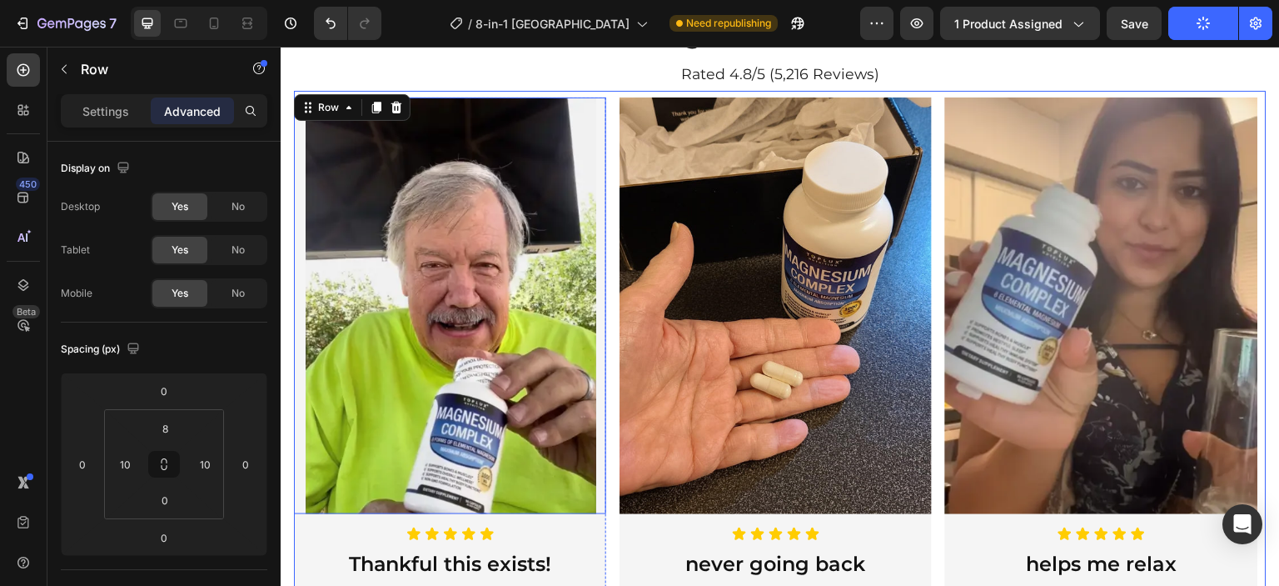
type input "0"
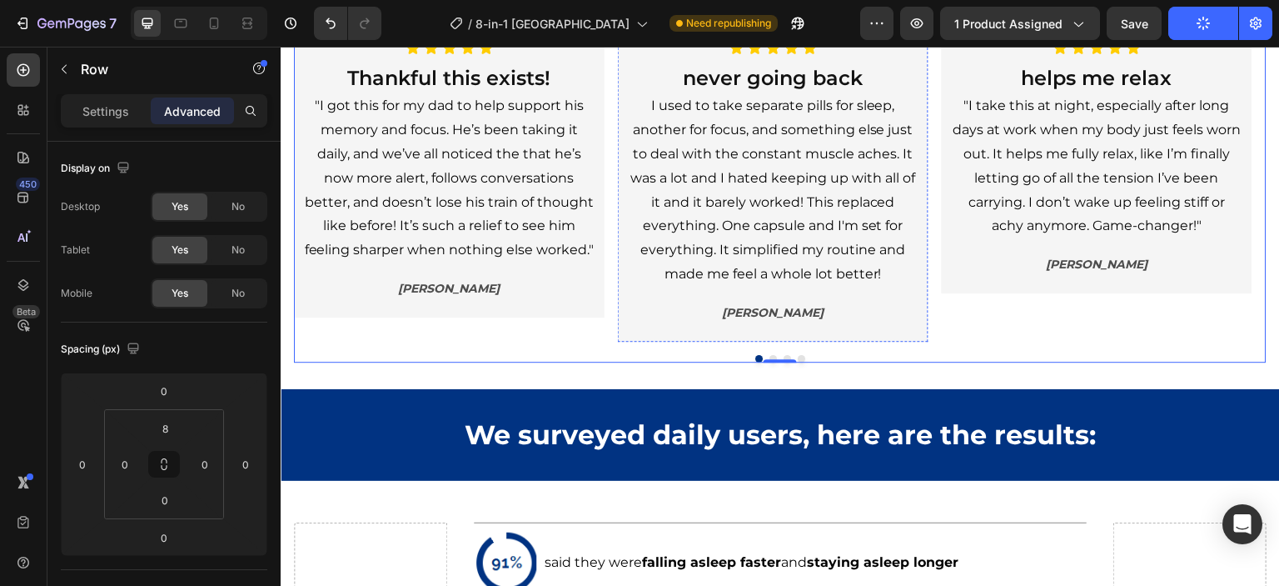
scroll to position [1653, 0]
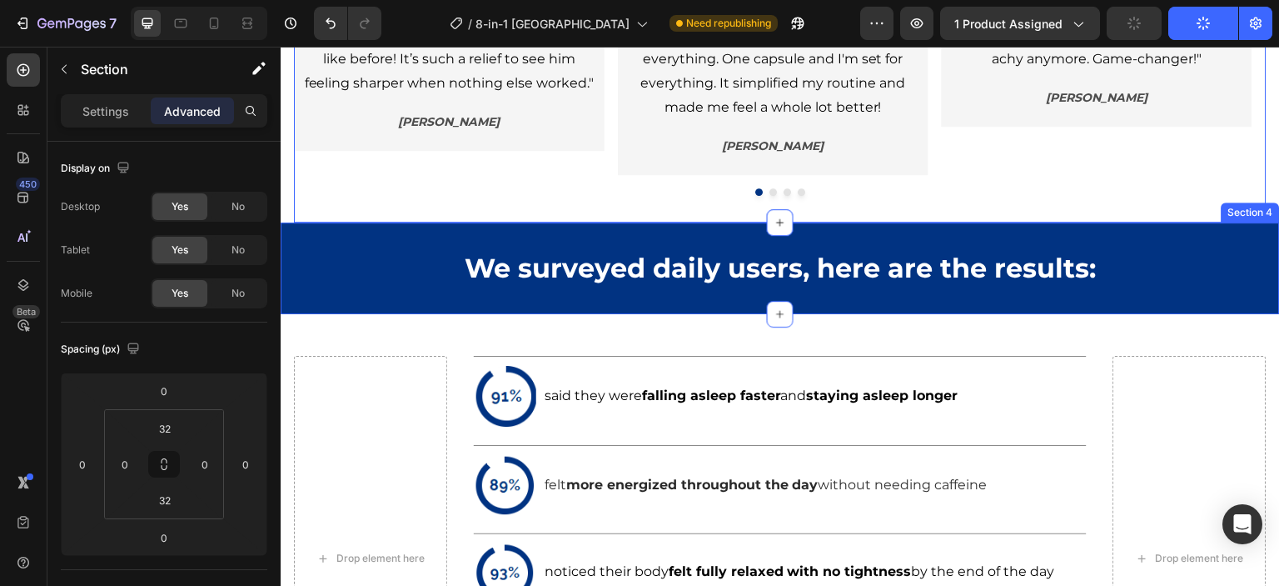
click at [386, 232] on div "We surveyed daily users, here are the results: Heading Section 4" at bounding box center [781, 268] width 1000 height 92
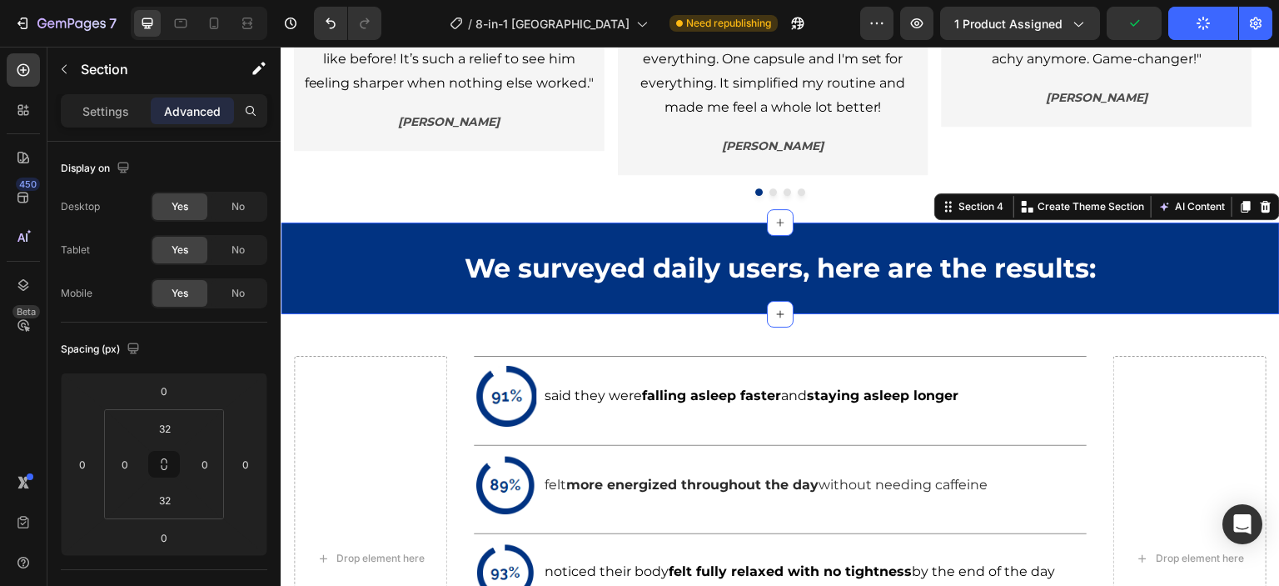
click at [340, 240] on div "We surveyed daily users, here are the results: Heading Section 4 You can create…" at bounding box center [781, 268] width 1000 height 92
click at [207, 23] on icon at bounding box center [214, 23] width 17 height 17
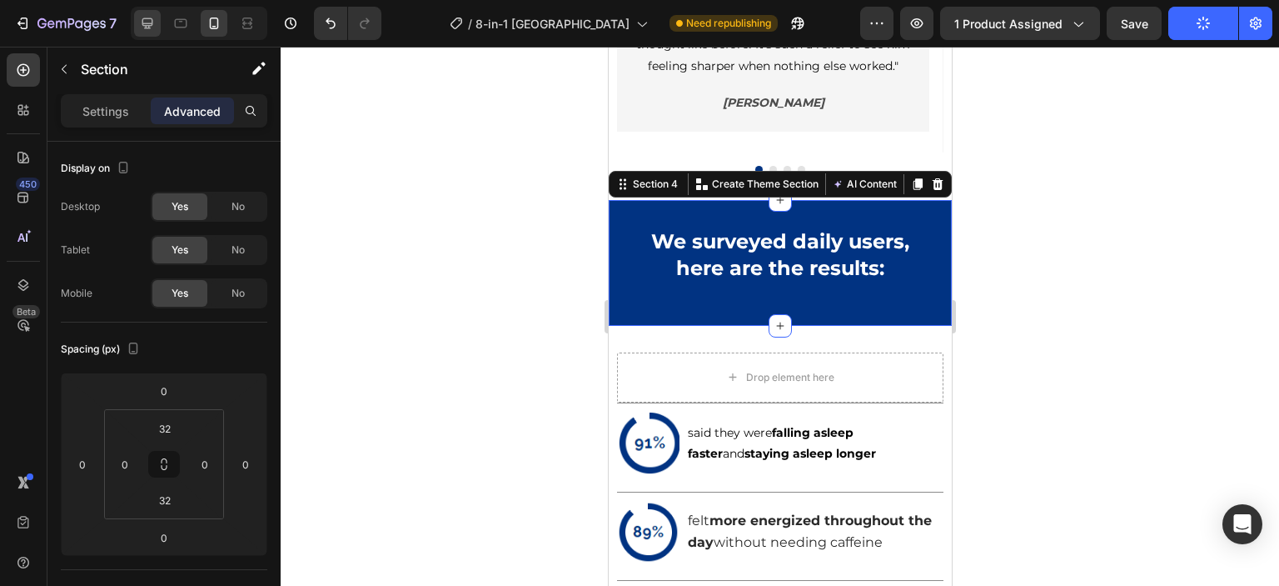
scroll to position [1747, 0]
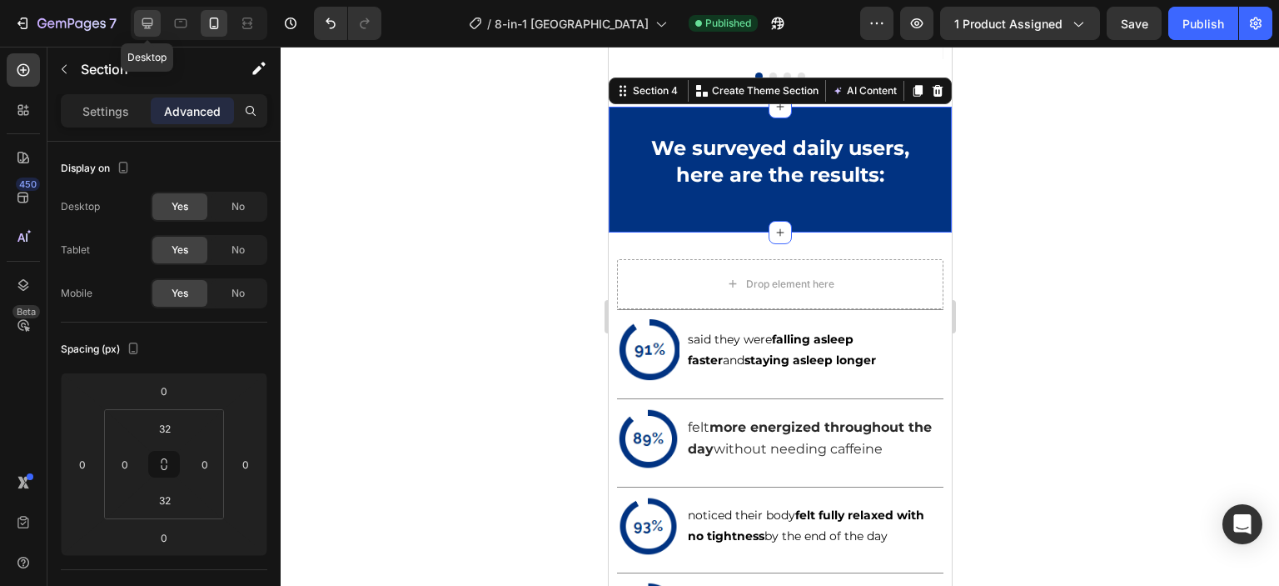
click at [156, 22] on div at bounding box center [147, 23] width 27 height 27
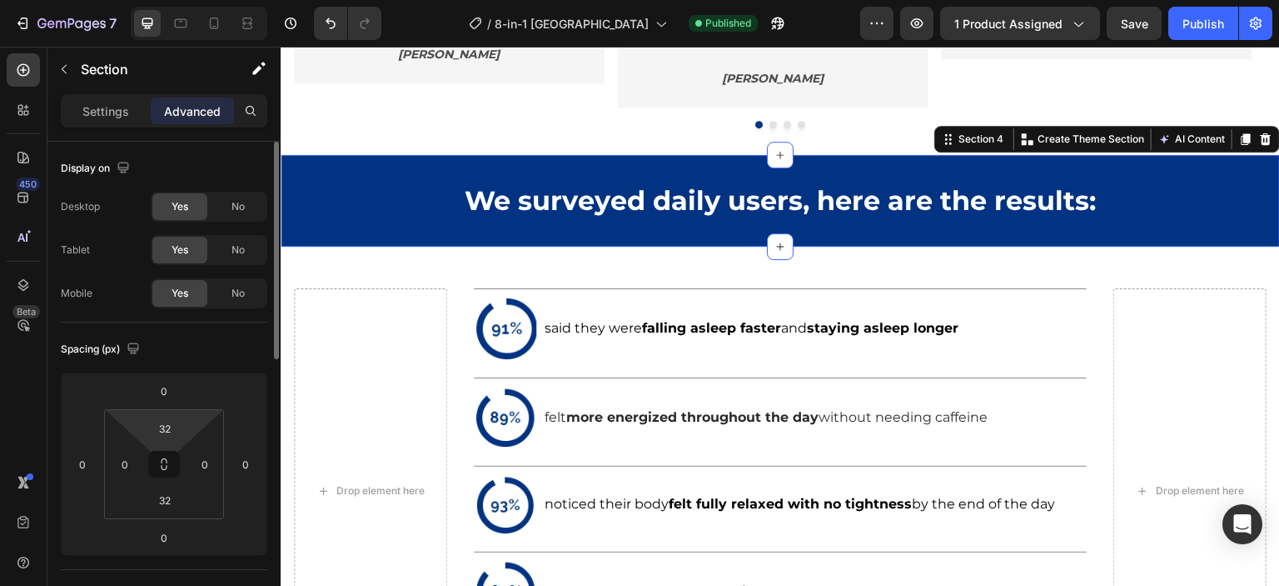
scroll to position [1769, 0]
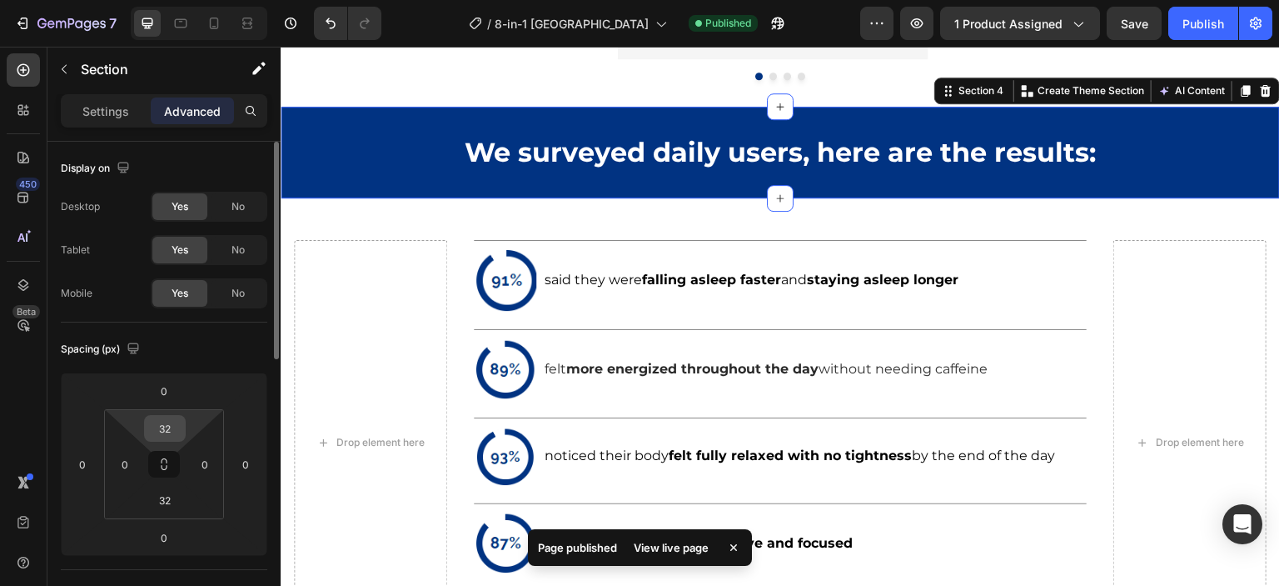
click at [167, 427] on input "32" at bounding box center [164, 428] width 33 height 25
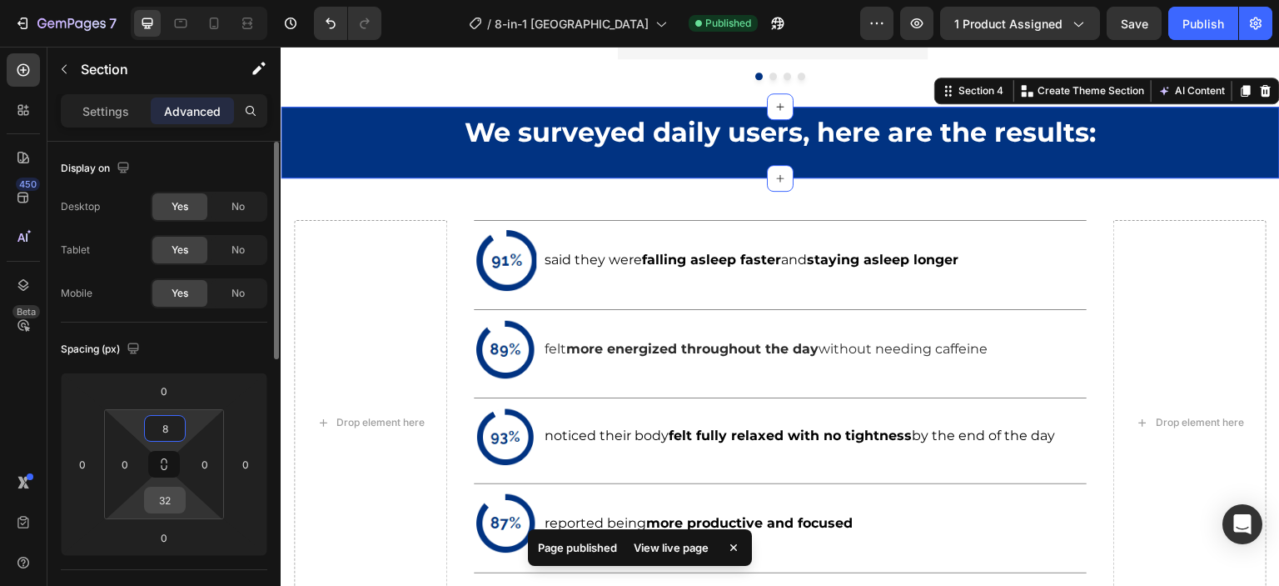
type input "8"
click at [161, 506] on input "32" at bounding box center [164, 499] width 33 height 25
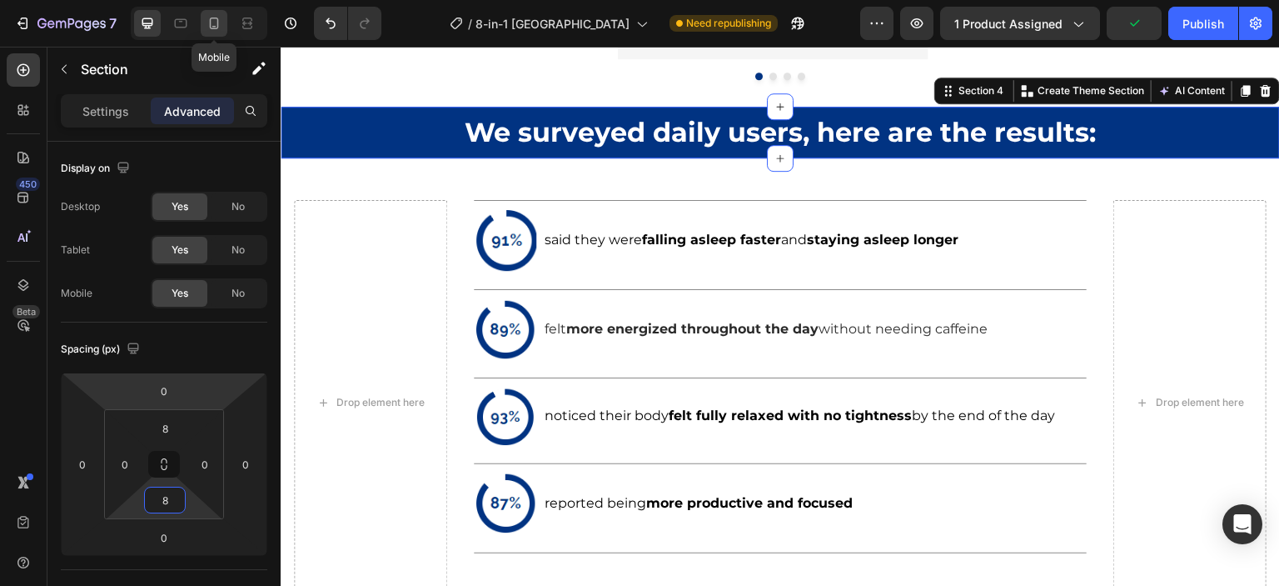
type input "8"
click at [217, 18] on icon at bounding box center [214, 23] width 17 height 17
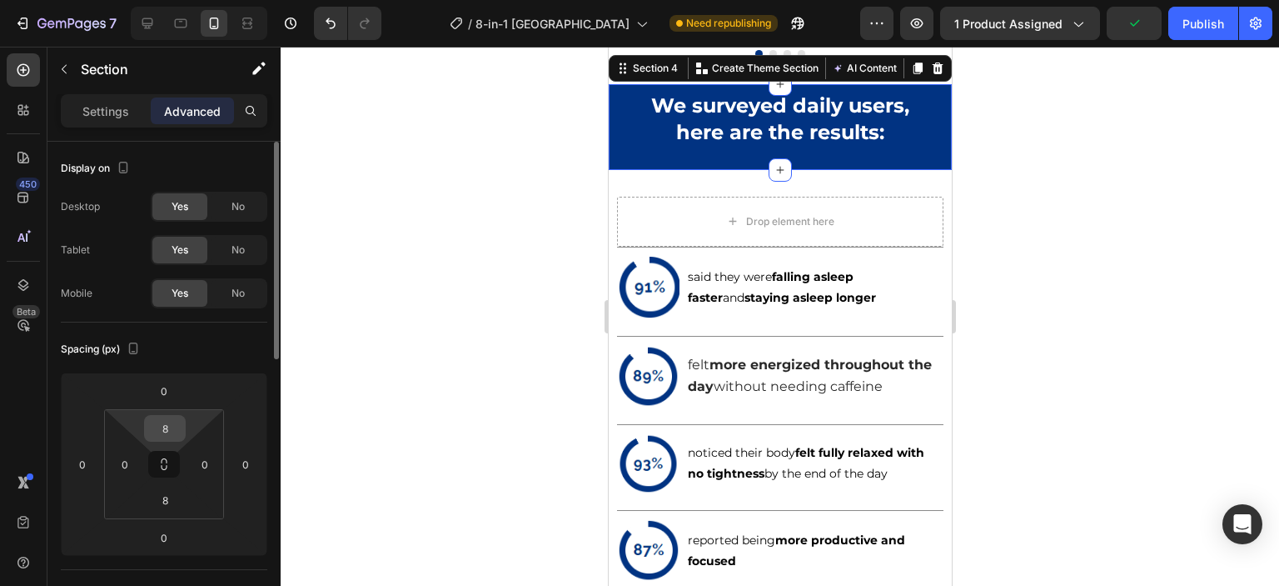
scroll to position [1747, 0]
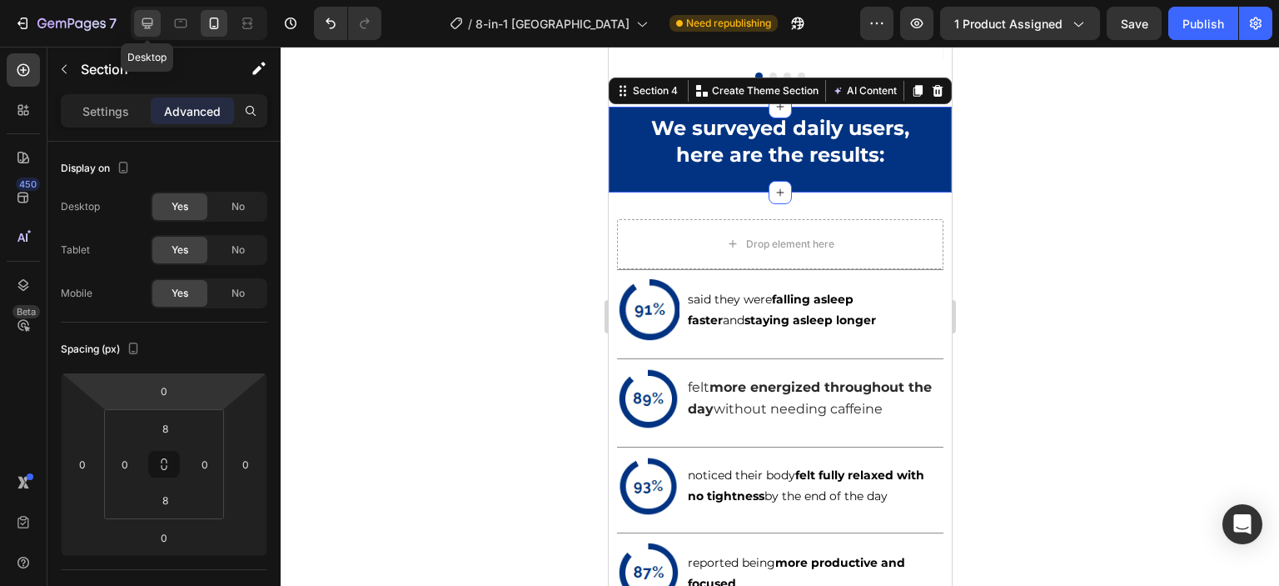
click at [144, 24] on icon at bounding box center [147, 23] width 17 height 17
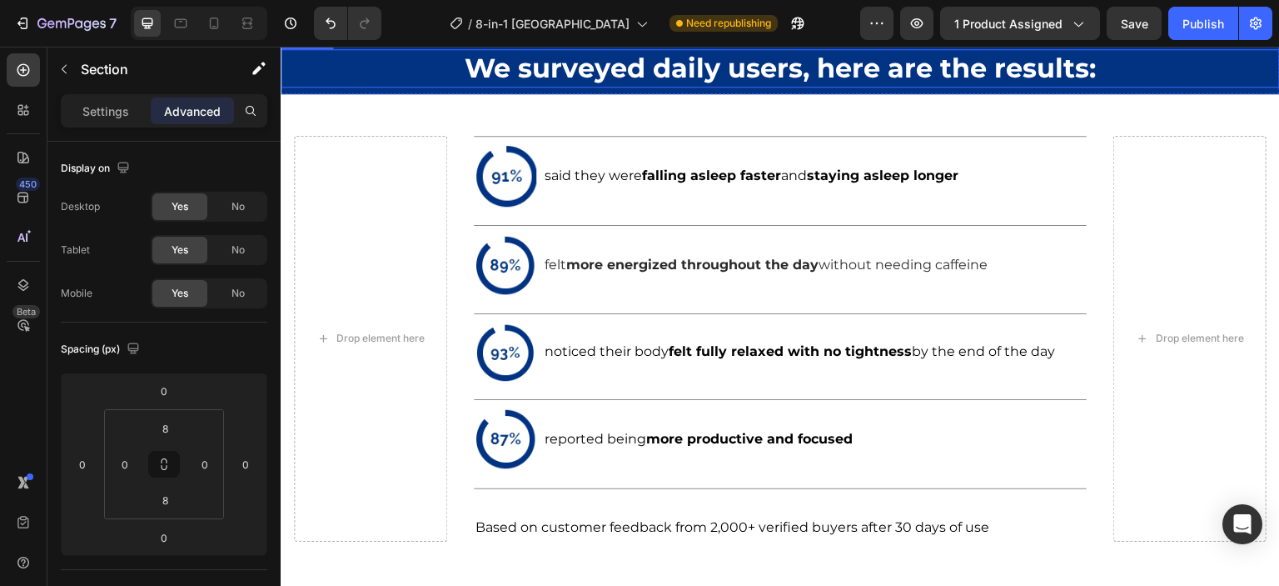
scroll to position [1667, 0]
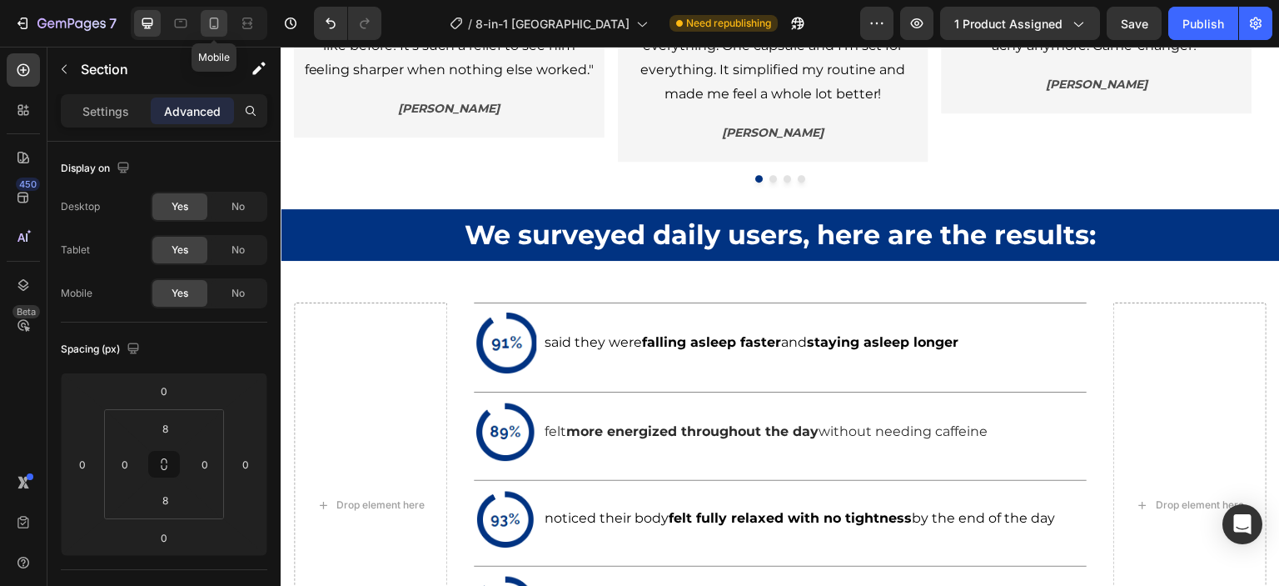
click at [218, 26] on icon at bounding box center [214, 23] width 17 height 17
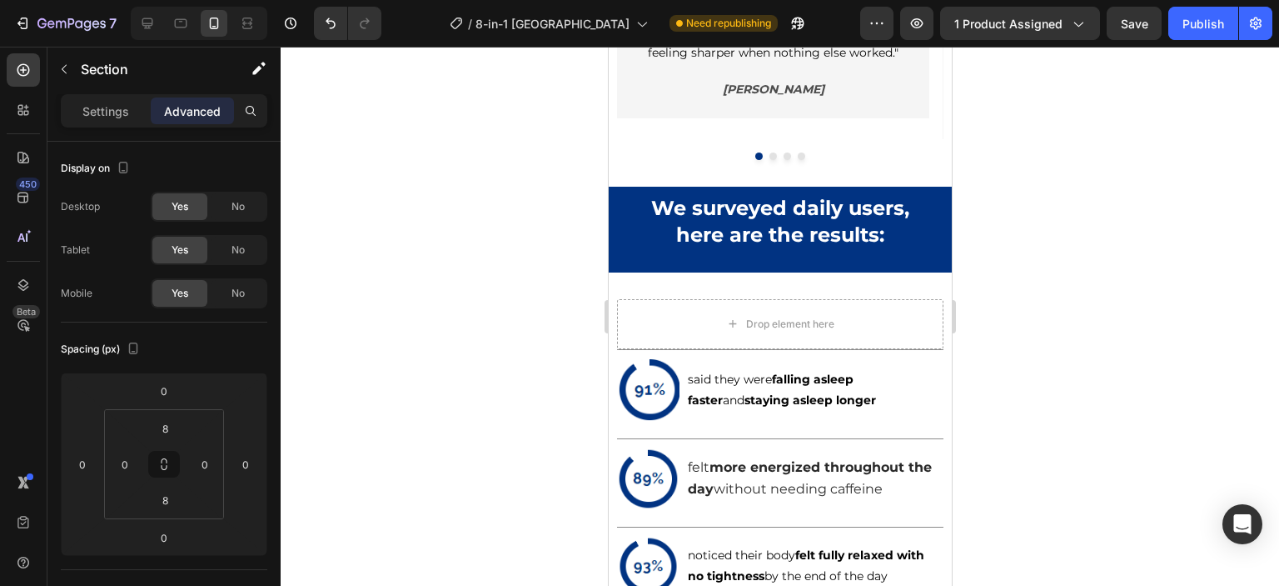
scroll to position [1700, 0]
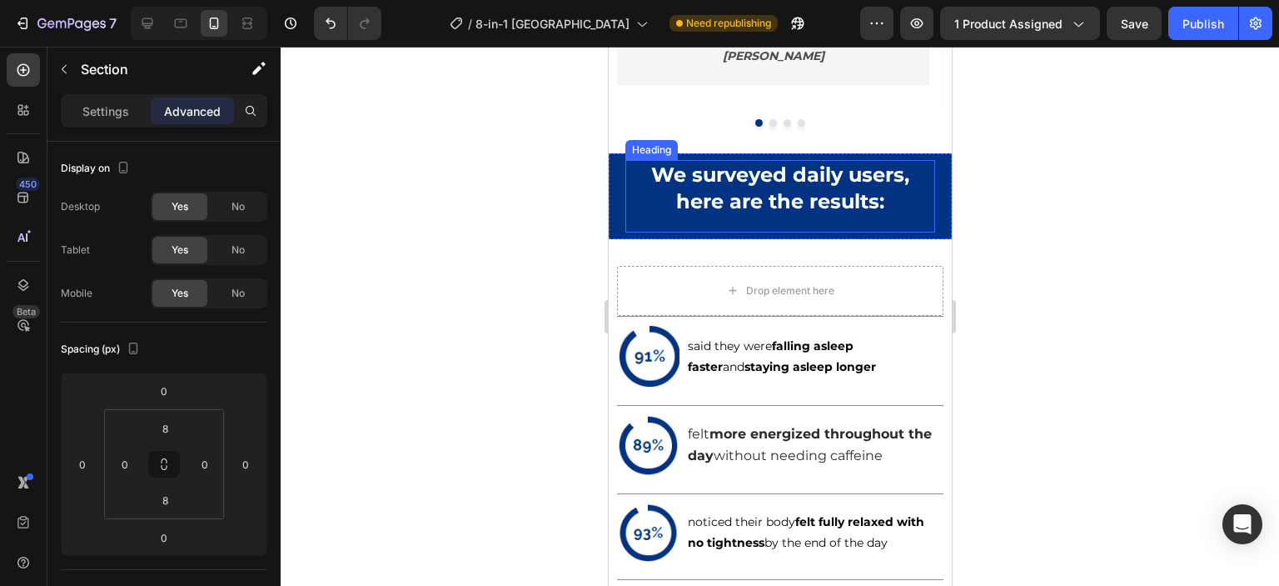
click at [631, 202] on h2 "We surveyed daily users, here are the results:" at bounding box center [780, 187] width 310 height 55
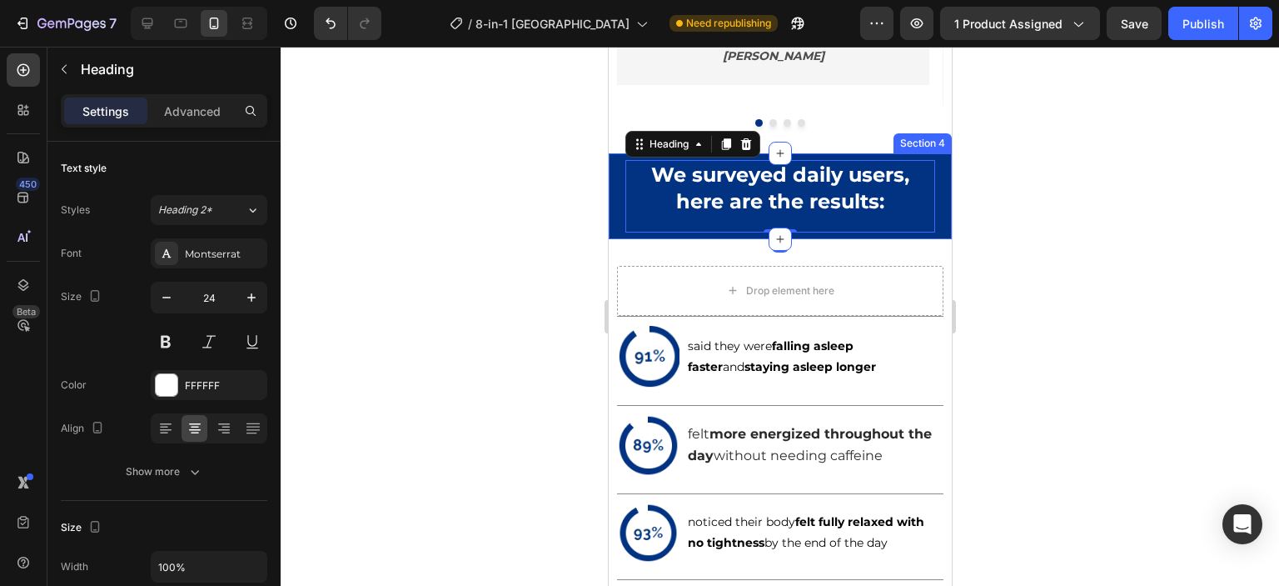
click at [614, 205] on div "We surveyed daily users, here are the results: Heading 0" at bounding box center [779, 196] width 343 height 72
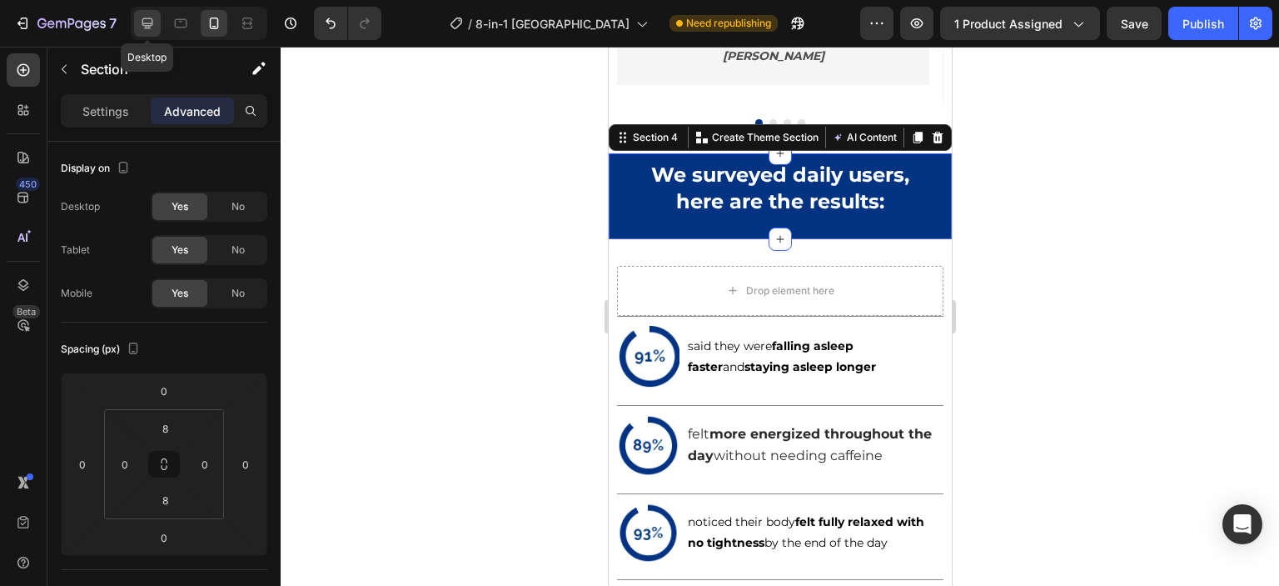
click at [147, 17] on icon at bounding box center [147, 23] width 17 height 17
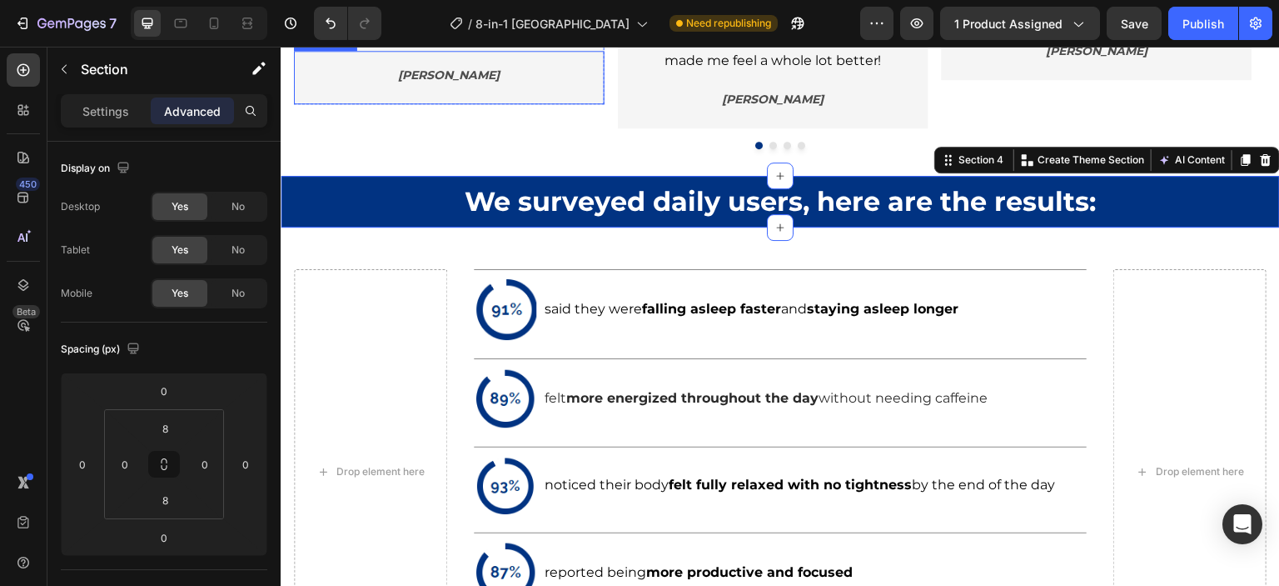
scroll to position [1770, 0]
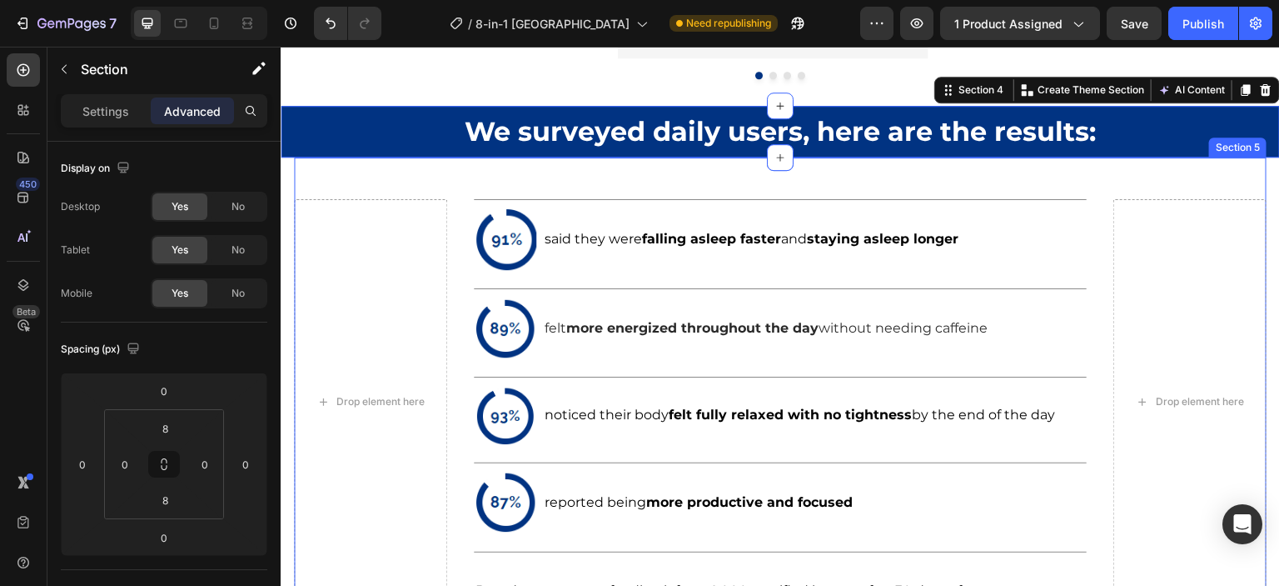
click at [390, 170] on div "Image said they were falling asleep faster and staying asleep longer Text Block…" at bounding box center [780, 394] width 973 height 474
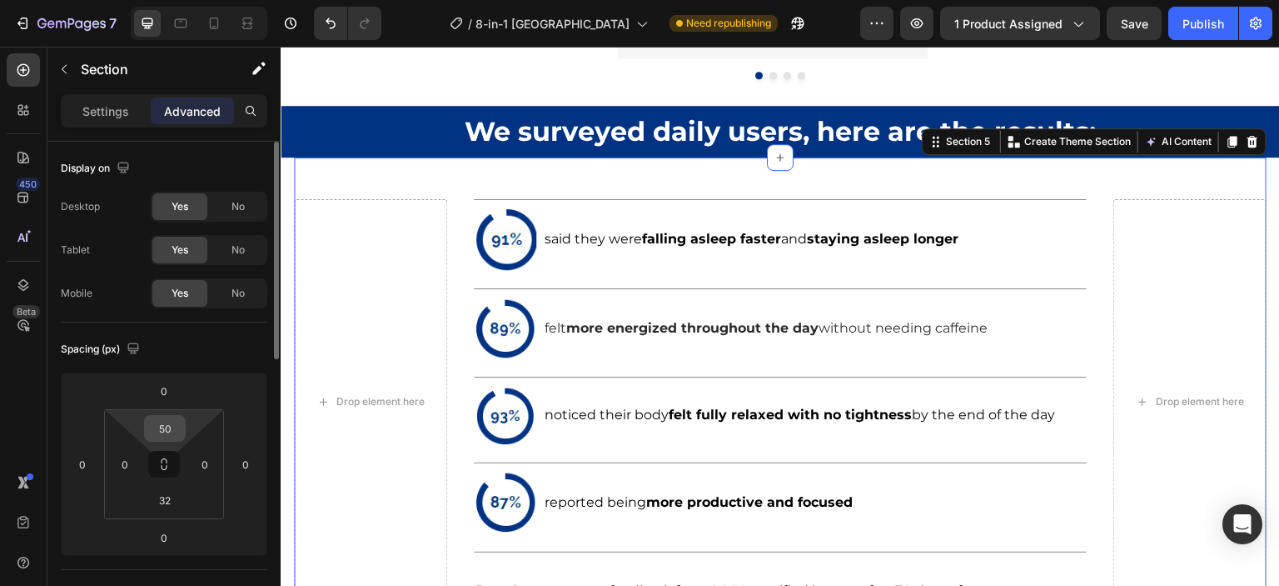
click at [159, 421] on input "50" at bounding box center [164, 428] width 33 height 25
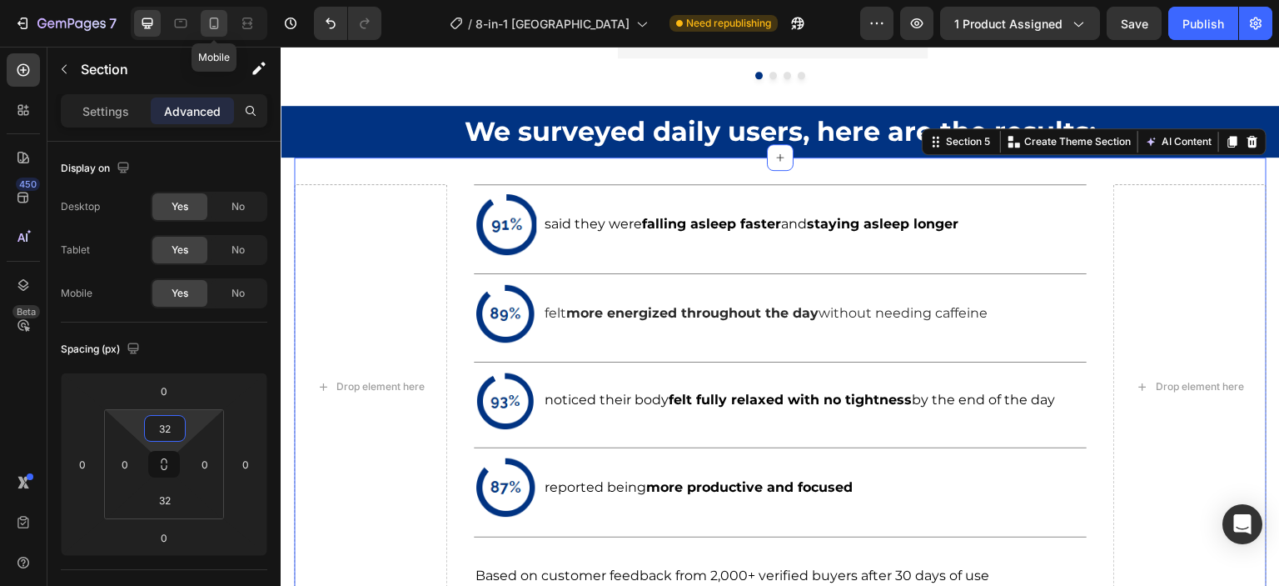
type input "32"
click at [217, 25] on icon at bounding box center [214, 23] width 9 height 12
type input "10"
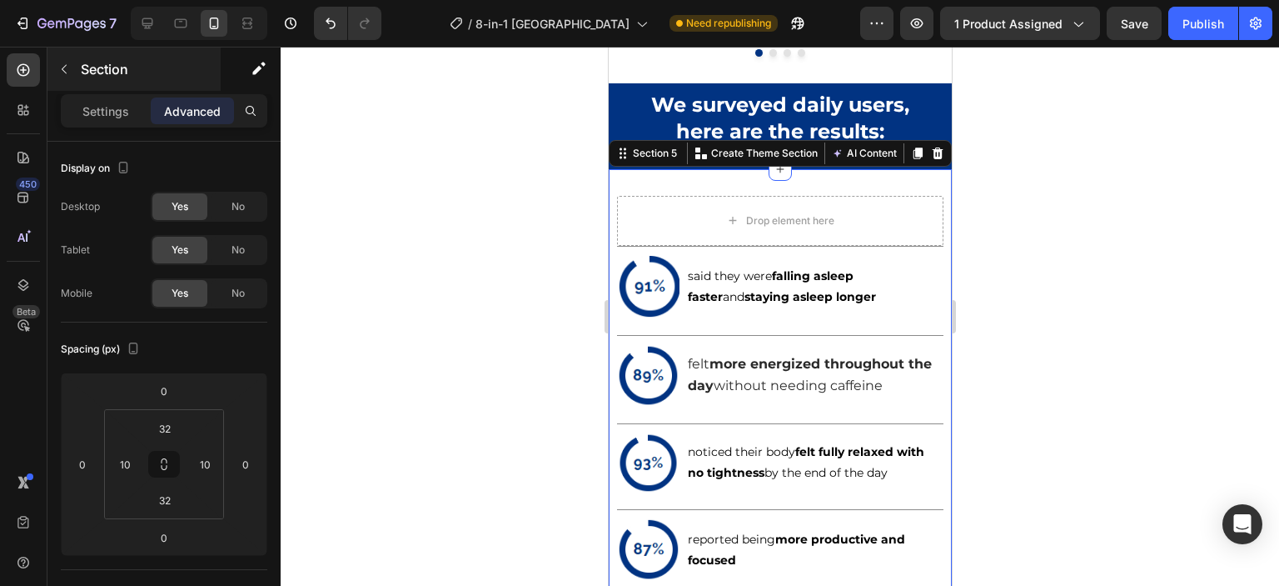
scroll to position [1833, 0]
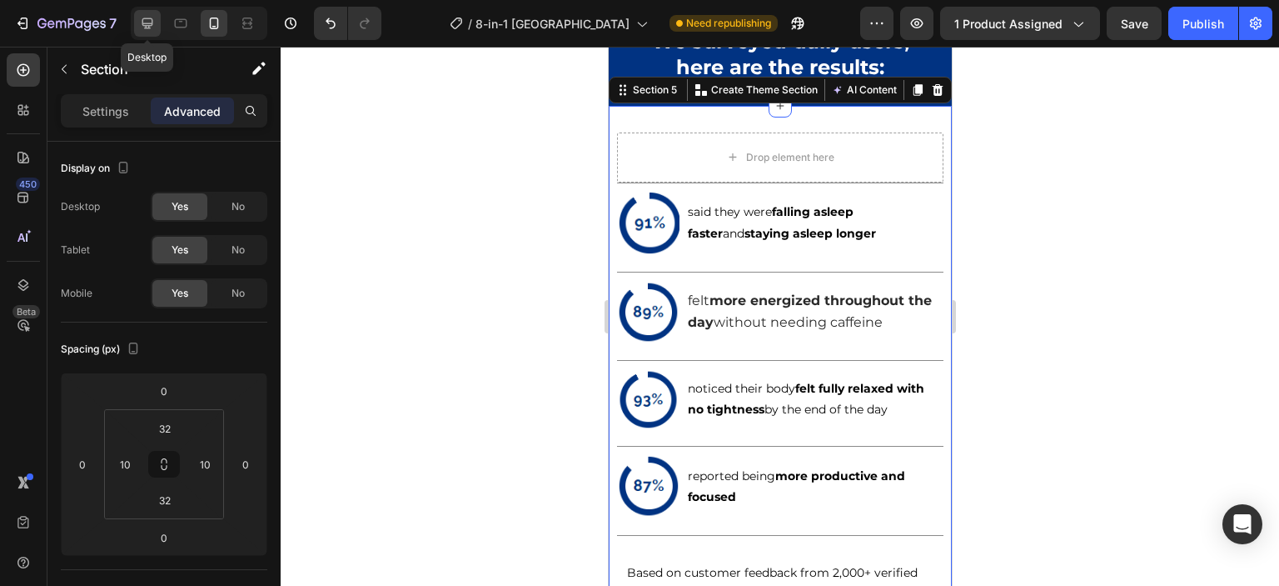
click at [155, 19] on icon at bounding box center [147, 23] width 17 height 17
type input "0"
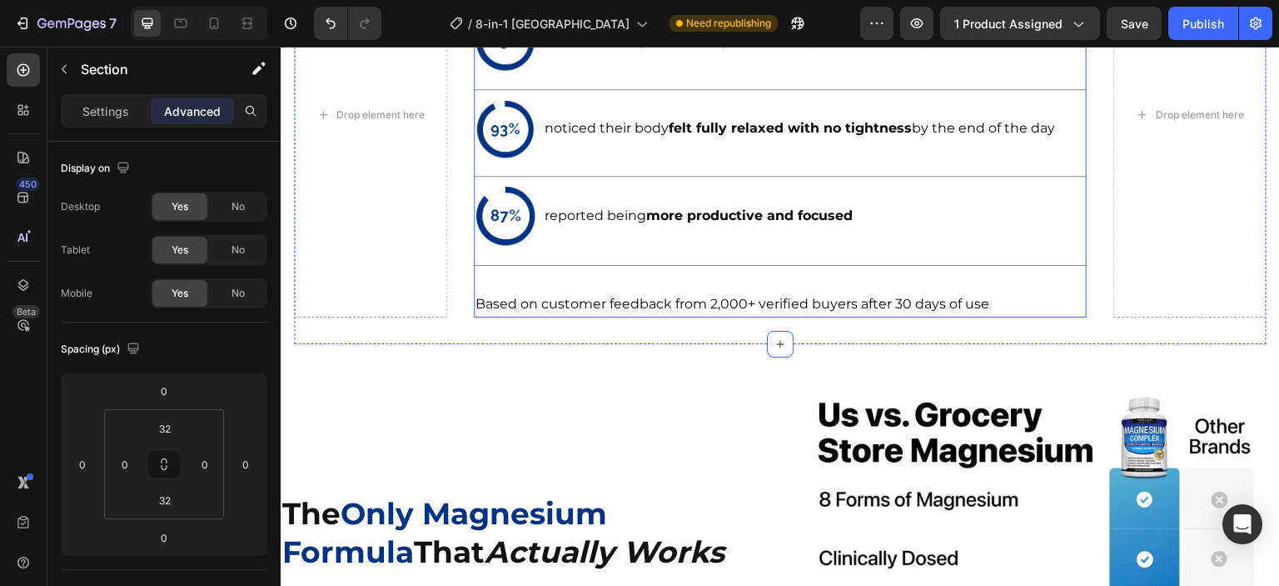
scroll to position [2125, 0]
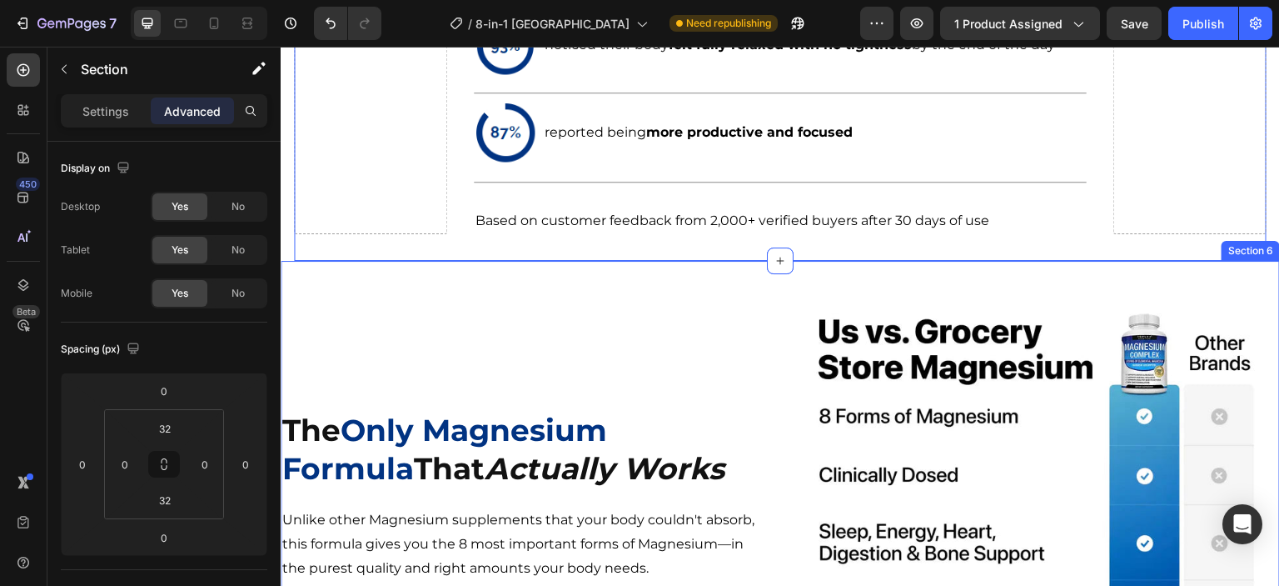
click at [580, 280] on div "Image The Only Magnesium Formula That Actually Works Heading Unlike other Magne…" at bounding box center [781, 531] width 1000 height 541
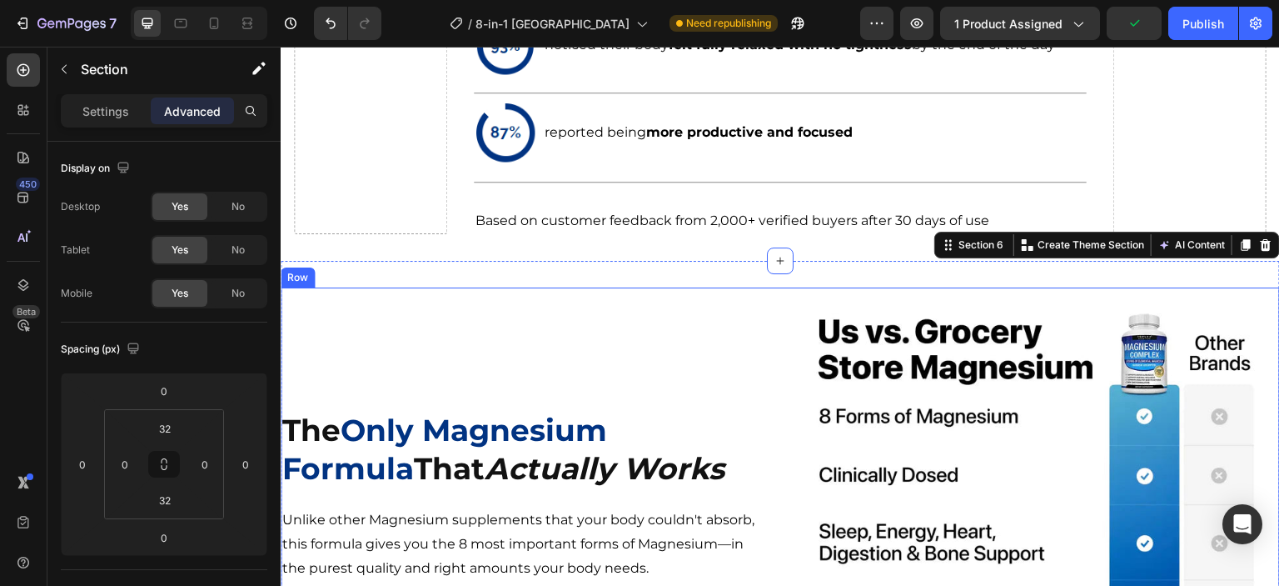
click at [571, 357] on div "The Only Magnesium Formula That Actually Works Heading Unlike other Magnesium s…" at bounding box center [524, 530] width 487 height 487
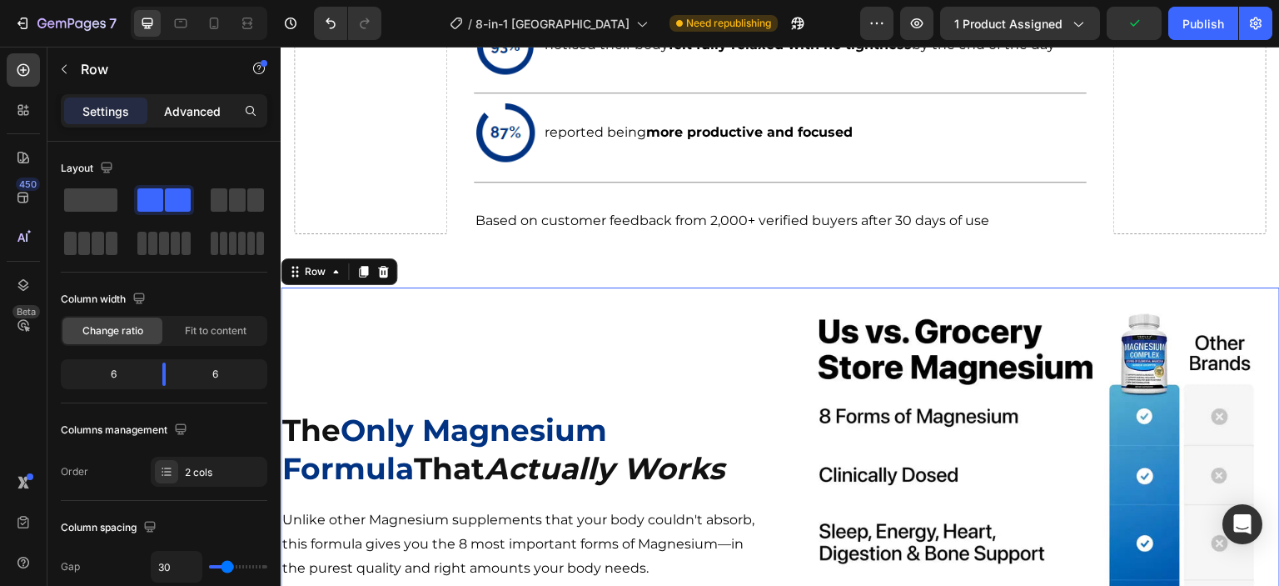
click at [192, 115] on p "Advanced" at bounding box center [192, 110] width 57 height 17
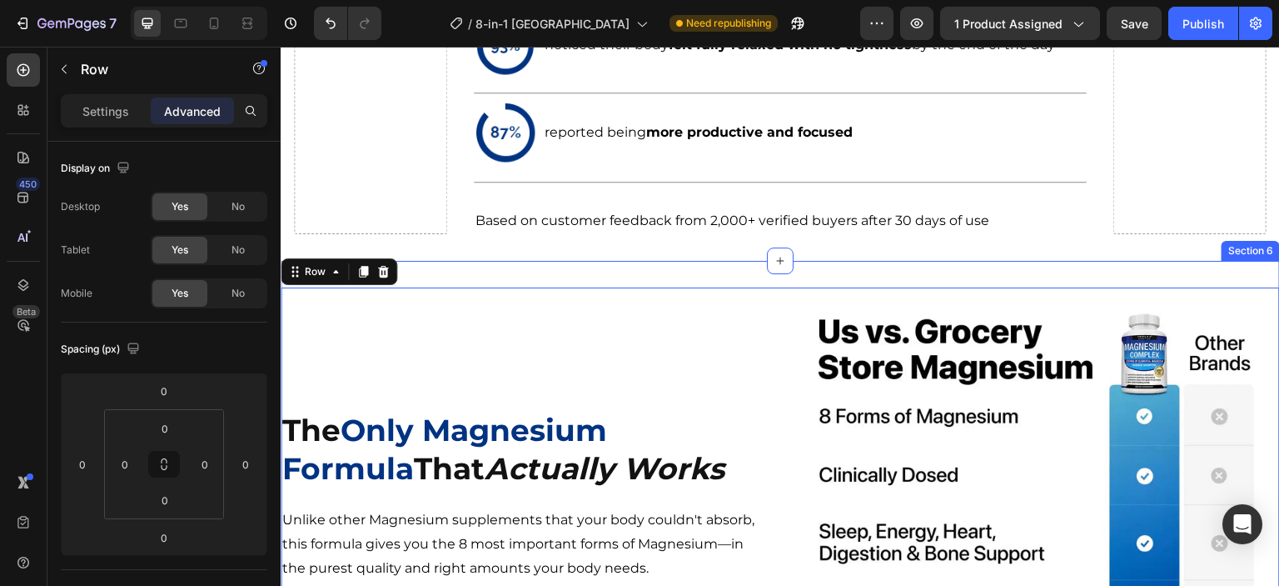
click at [705, 268] on div "Image The Only Magnesium Formula That Actually Works Heading Unlike other Magne…" at bounding box center [781, 531] width 1000 height 541
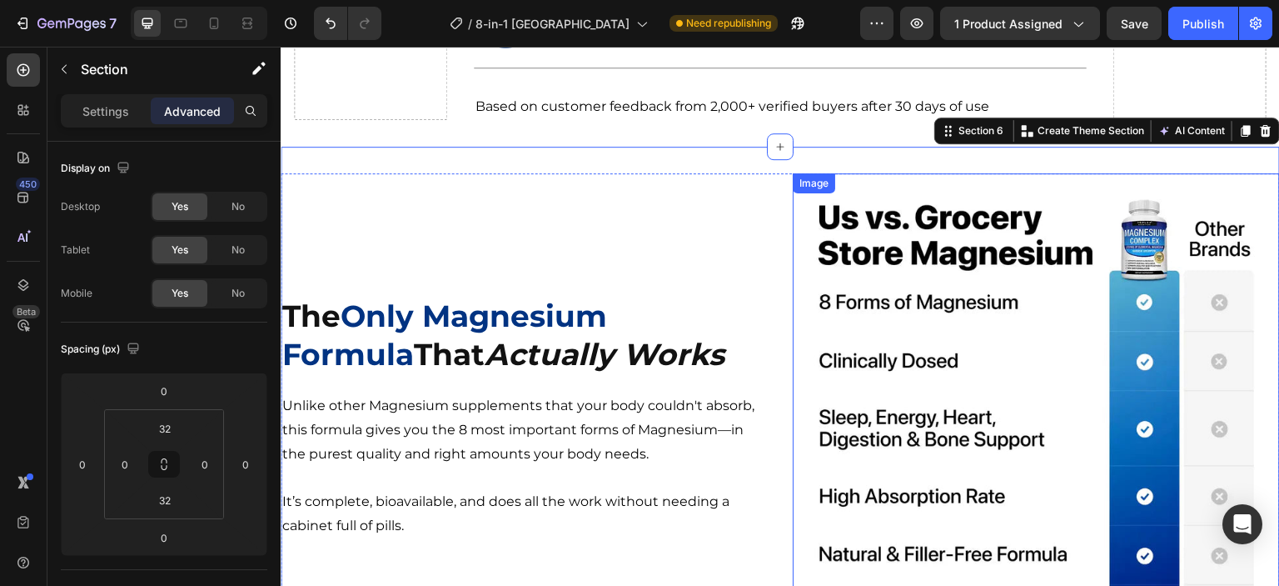
scroll to position [2572, 0]
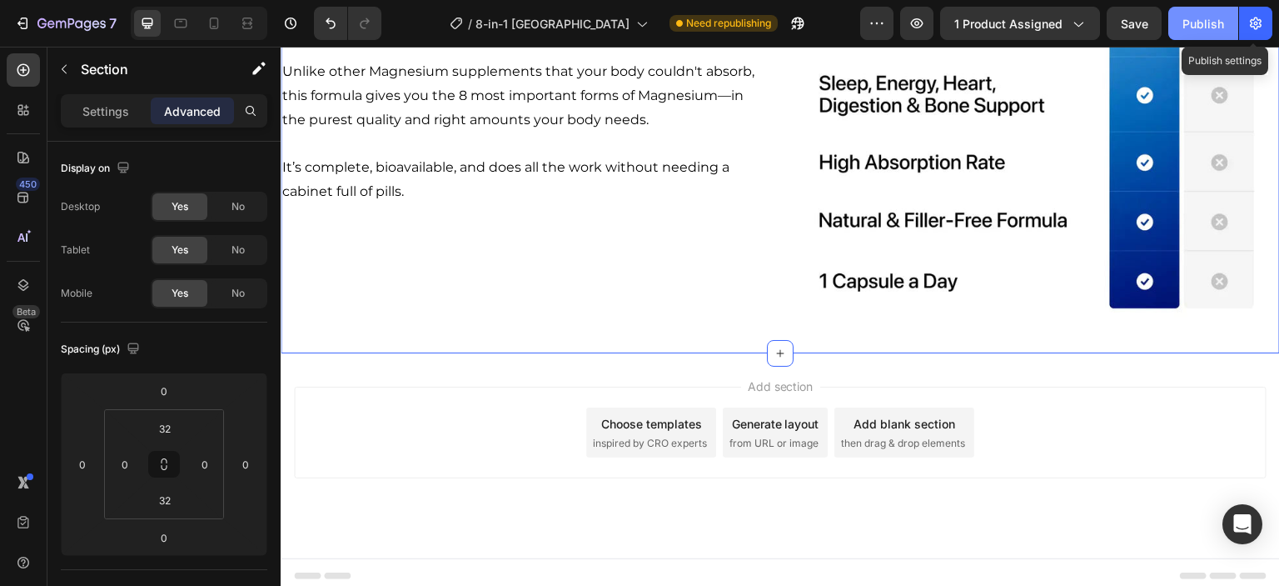
click at [1200, 26] on div "Publish" at bounding box center [1204, 23] width 42 height 17
click at [216, 27] on icon at bounding box center [214, 23] width 17 height 17
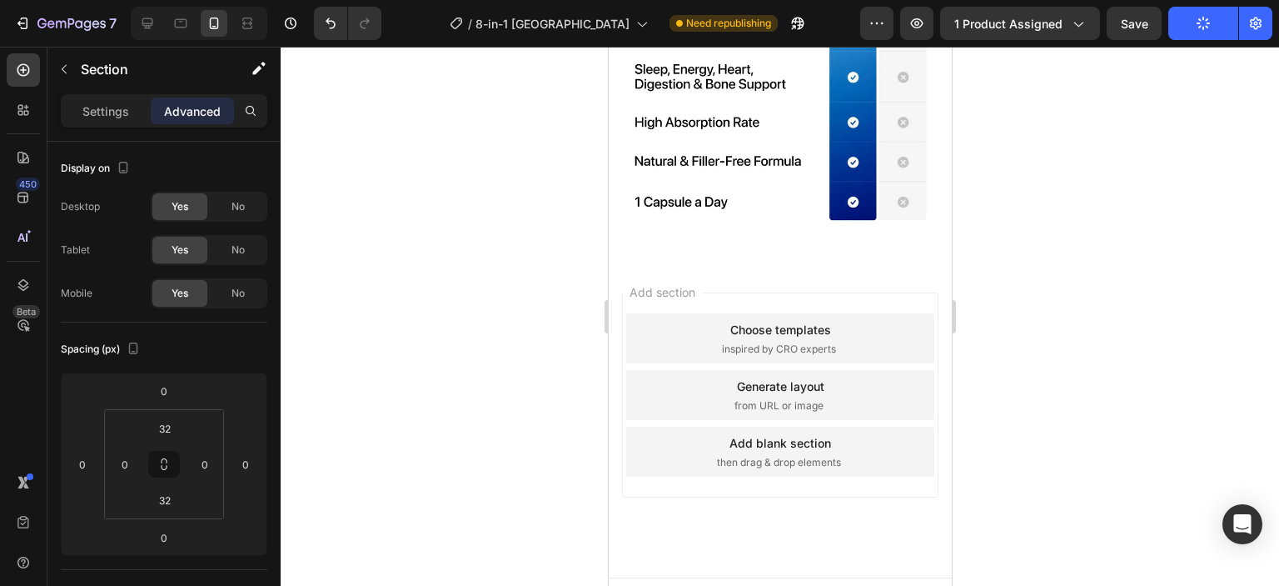
scroll to position [2929, 0]
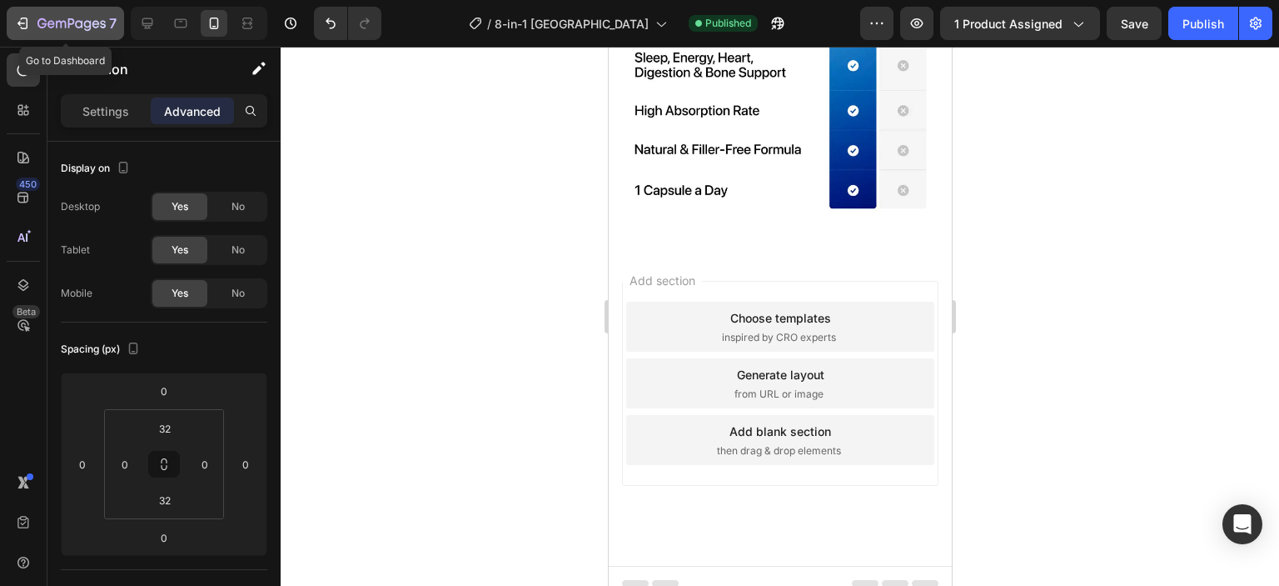
click at [44, 22] on icon "button" at bounding box center [71, 24] width 68 height 14
